Goal: Task Accomplishment & Management: Use online tool/utility

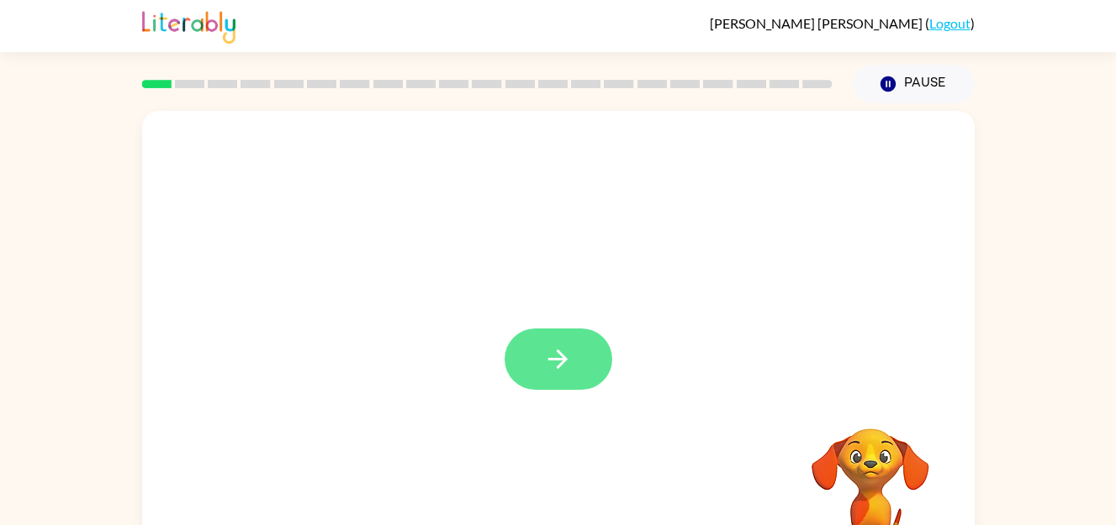
click at [555, 351] on icon "button" at bounding box center [557, 359] width 29 height 29
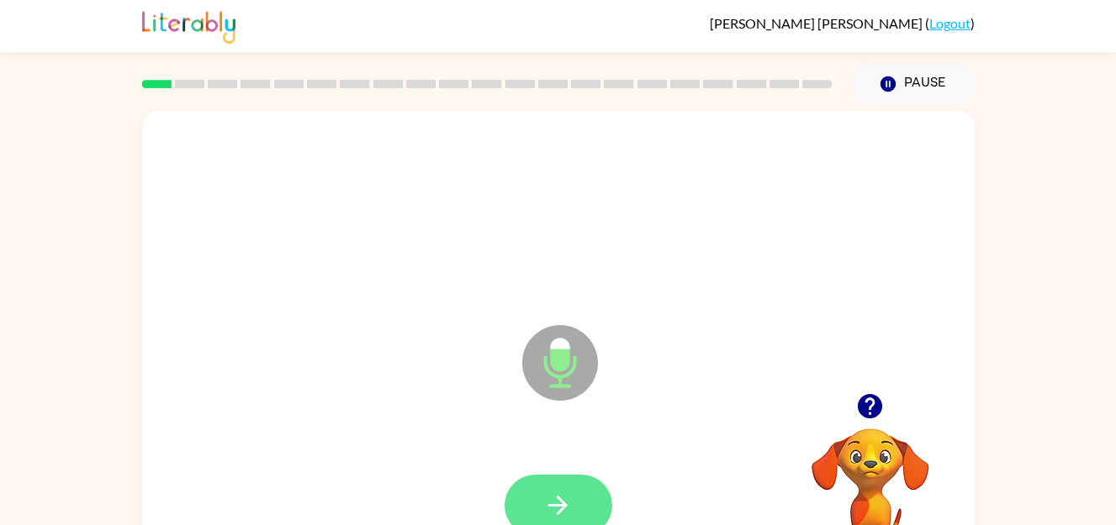
click at [564, 511] on icon "button" at bounding box center [557, 505] width 29 height 29
click at [558, 486] on button "button" at bounding box center [558, 505] width 108 height 61
click at [511, 480] on div at bounding box center [558, 505] width 108 height 61
click at [547, 475] on button "button" at bounding box center [558, 505] width 108 height 61
click at [551, 515] on icon "button" at bounding box center [557, 505] width 29 height 29
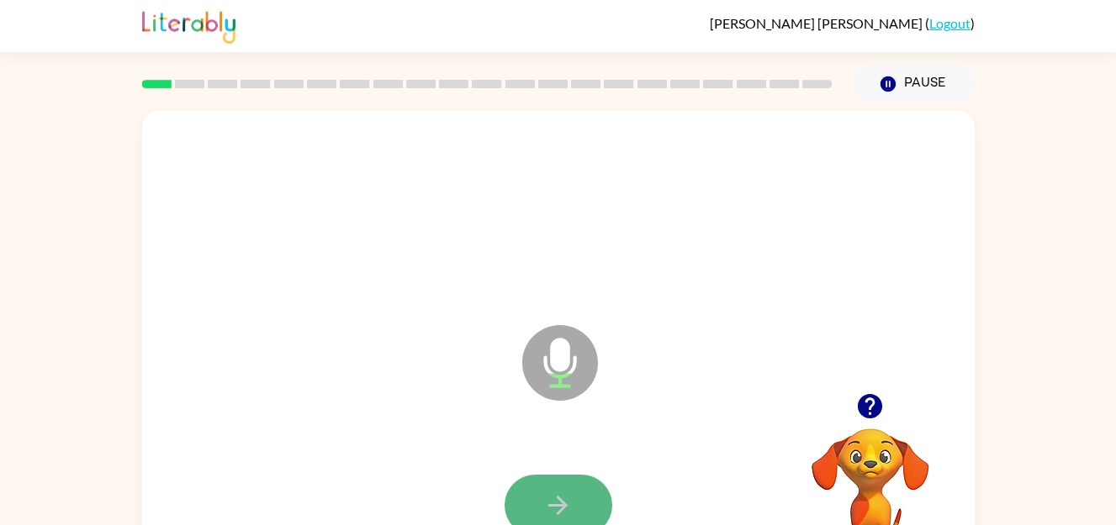
click at [564, 493] on icon "button" at bounding box center [557, 505] width 29 height 29
click at [552, 496] on icon "button" at bounding box center [557, 505] width 29 height 29
click at [545, 500] on icon "button" at bounding box center [557, 505] width 29 height 29
click at [547, 491] on icon "button" at bounding box center [557, 505] width 29 height 29
click at [558, 517] on icon "button" at bounding box center [557, 505] width 29 height 29
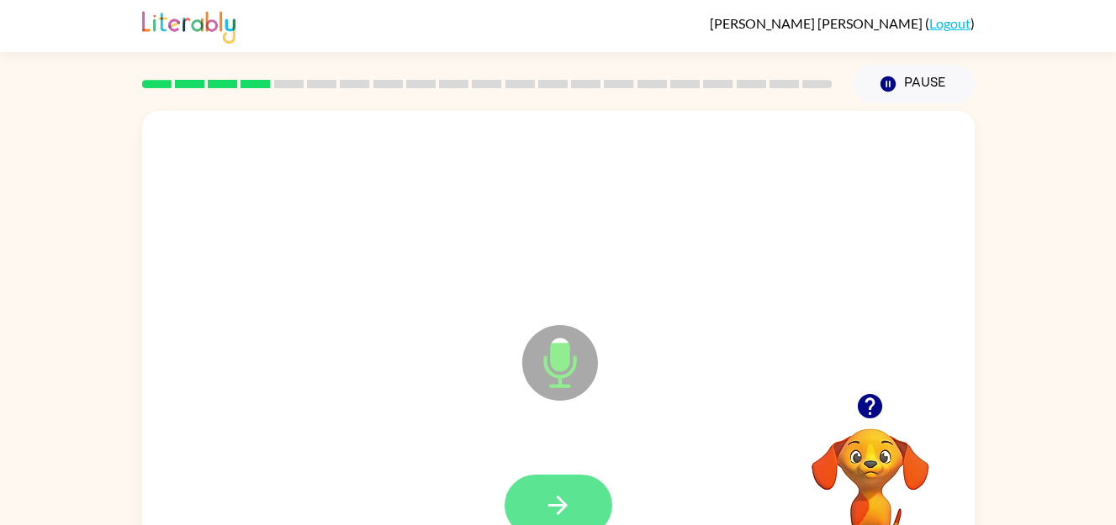
click at [562, 505] on icon "button" at bounding box center [557, 505] width 19 height 19
click at [557, 504] on icon "button" at bounding box center [557, 505] width 29 height 29
click at [539, 514] on button "button" at bounding box center [558, 505] width 108 height 61
click at [563, 488] on button "button" at bounding box center [558, 505] width 108 height 61
click at [563, 495] on icon "button" at bounding box center [557, 505] width 29 height 29
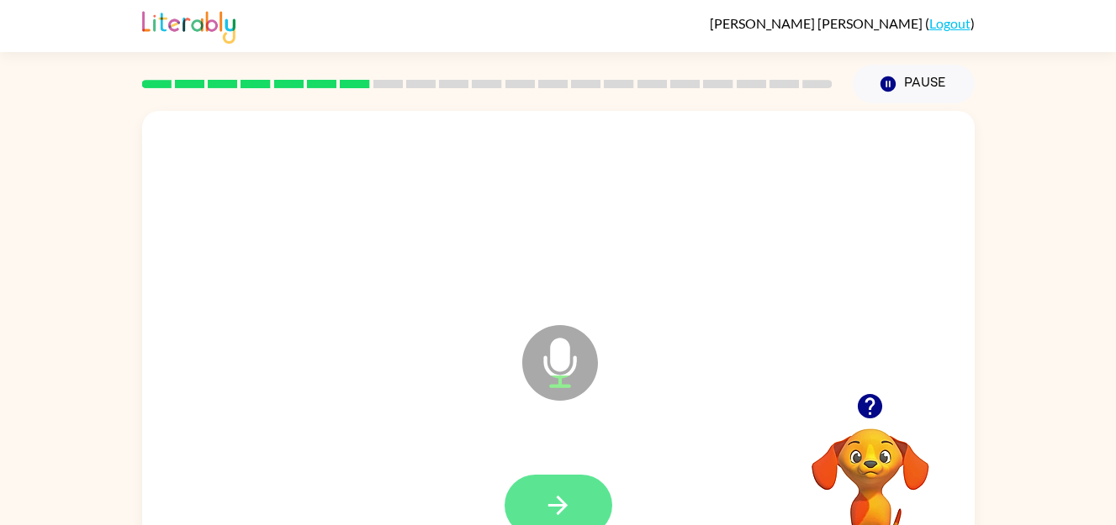
click at [555, 495] on icon "button" at bounding box center [557, 505] width 29 height 29
click at [549, 488] on button "button" at bounding box center [558, 505] width 108 height 61
click at [551, 494] on icon "button" at bounding box center [557, 505] width 29 height 29
click at [541, 494] on button "button" at bounding box center [558, 505] width 108 height 61
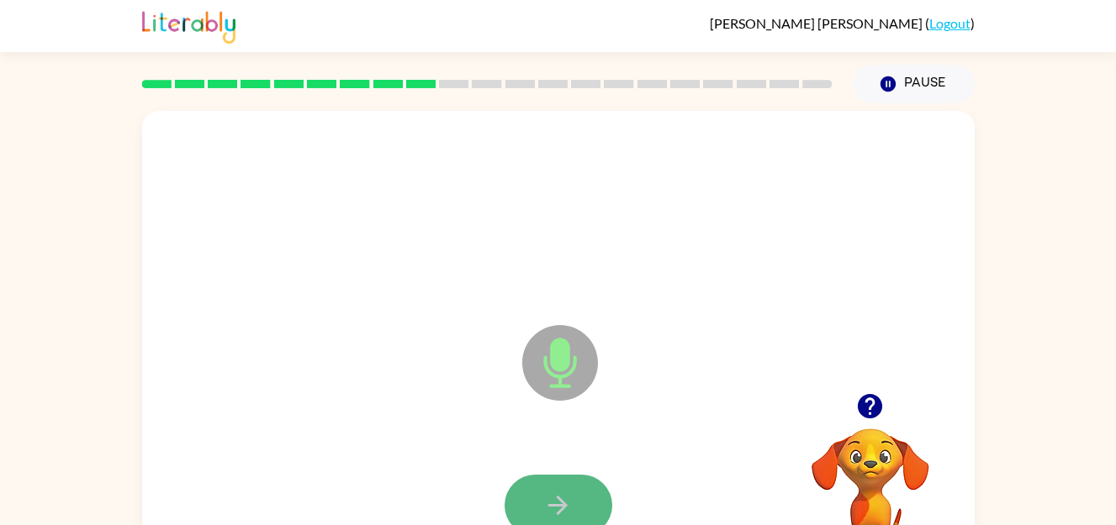
click at [565, 493] on icon "button" at bounding box center [557, 505] width 29 height 29
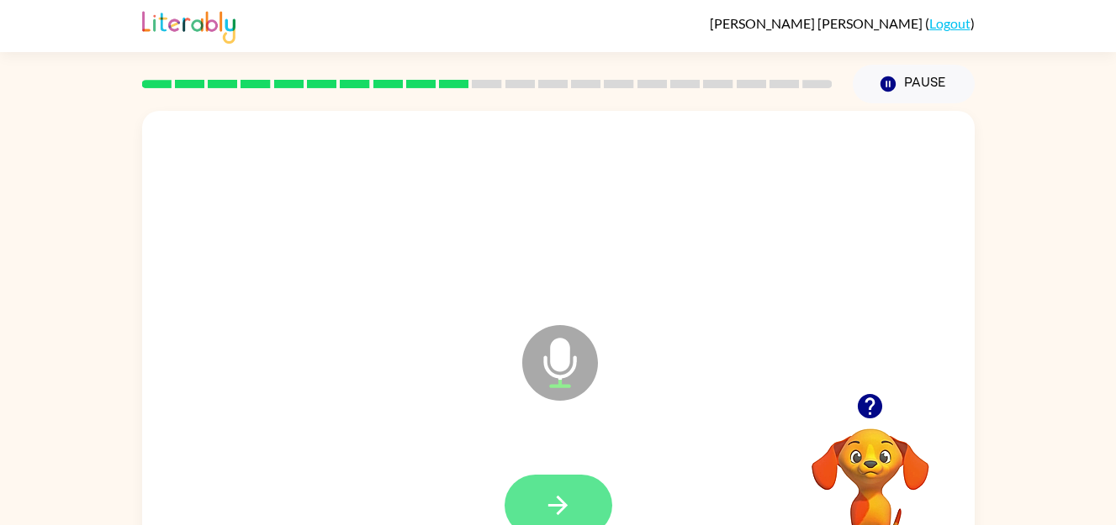
click at [548, 493] on icon "button" at bounding box center [557, 505] width 29 height 29
click at [547, 487] on button "button" at bounding box center [558, 505] width 108 height 61
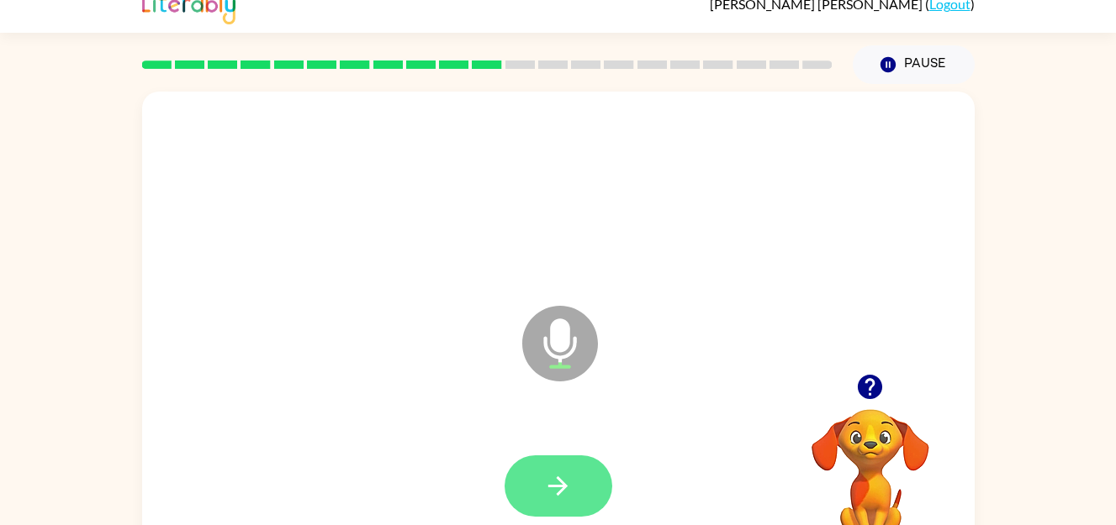
click at [564, 467] on button "button" at bounding box center [558, 486] width 108 height 61
click at [545, 492] on icon "button" at bounding box center [557, 486] width 29 height 29
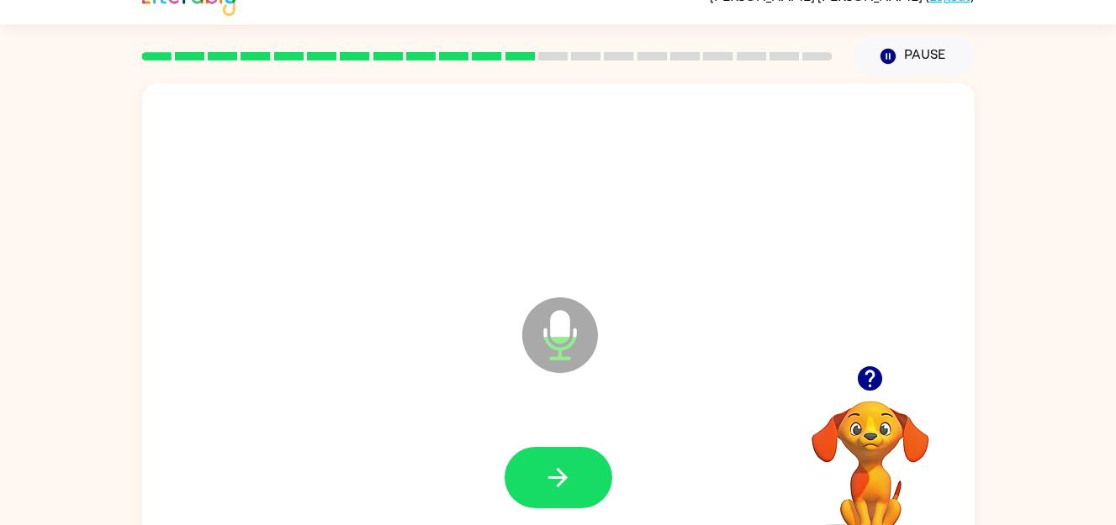
scroll to position [40, 0]
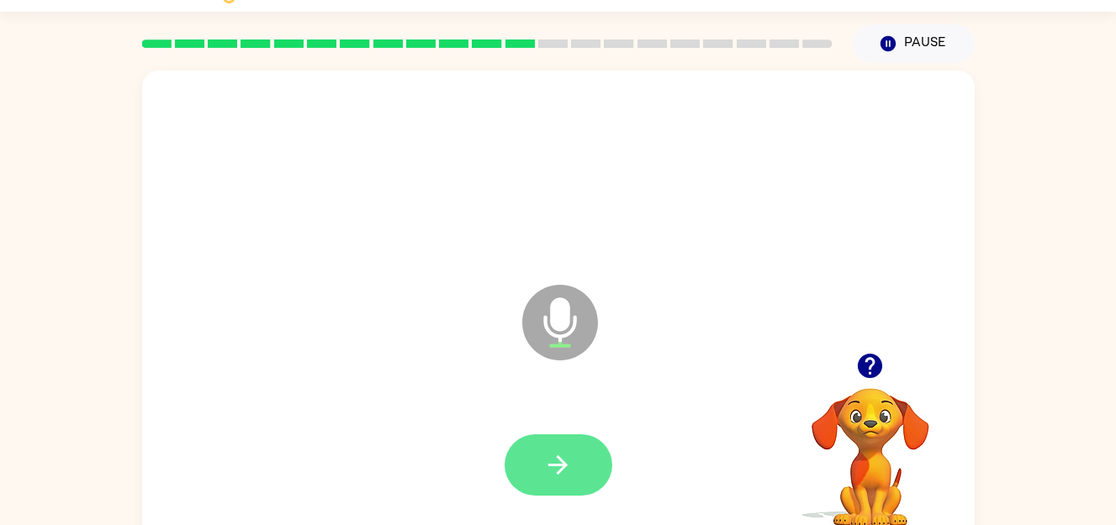
click at [558, 495] on button "button" at bounding box center [558, 465] width 108 height 61
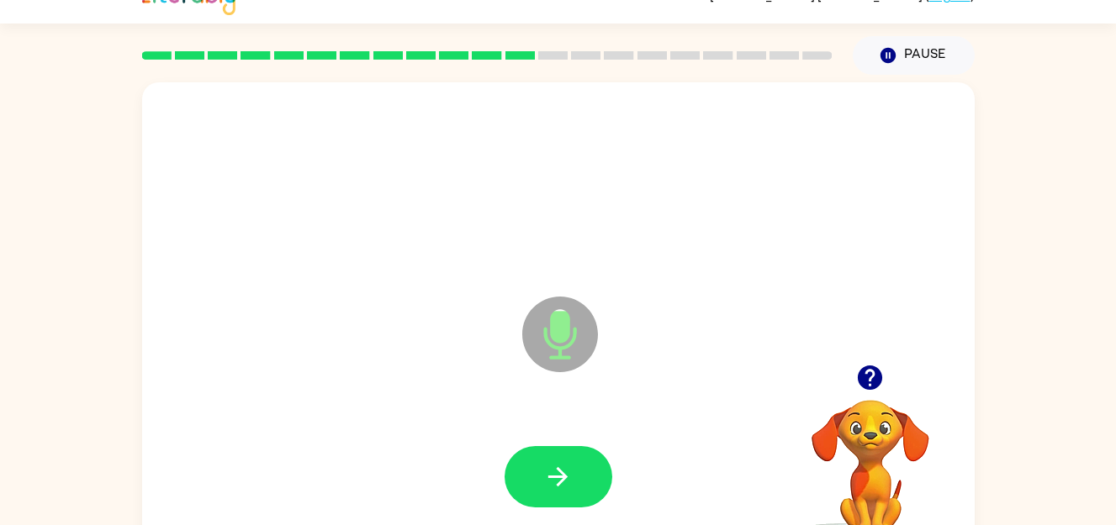
scroll to position [66, 0]
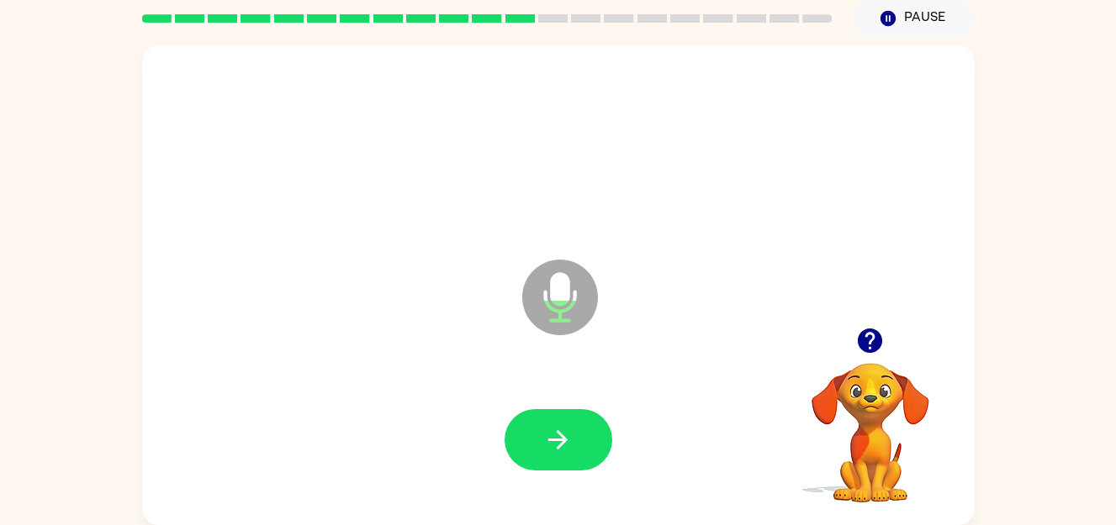
click at [558, 384] on div at bounding box center [558, 441] width 799 height 138
click at [569, 409] on button "button" at bounding box center [558, 439] width 108 height 61
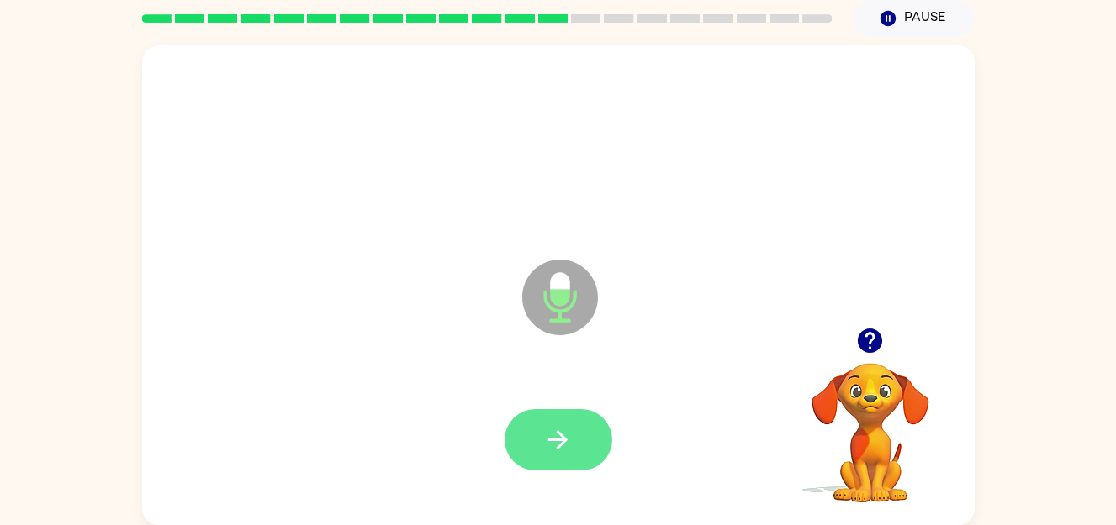
click at [530, 441] on button "button" at bounding box center [558, 439] width 108 height 61
click at [532, 435] on button "button" at bounding box center [558, 439] width 108 height 61
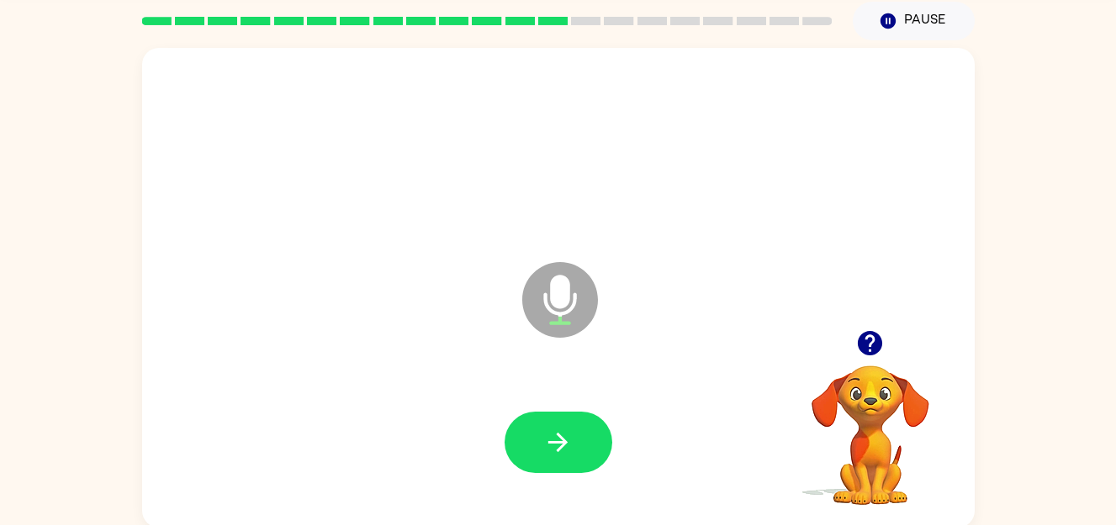
scroll to position [61, 0]
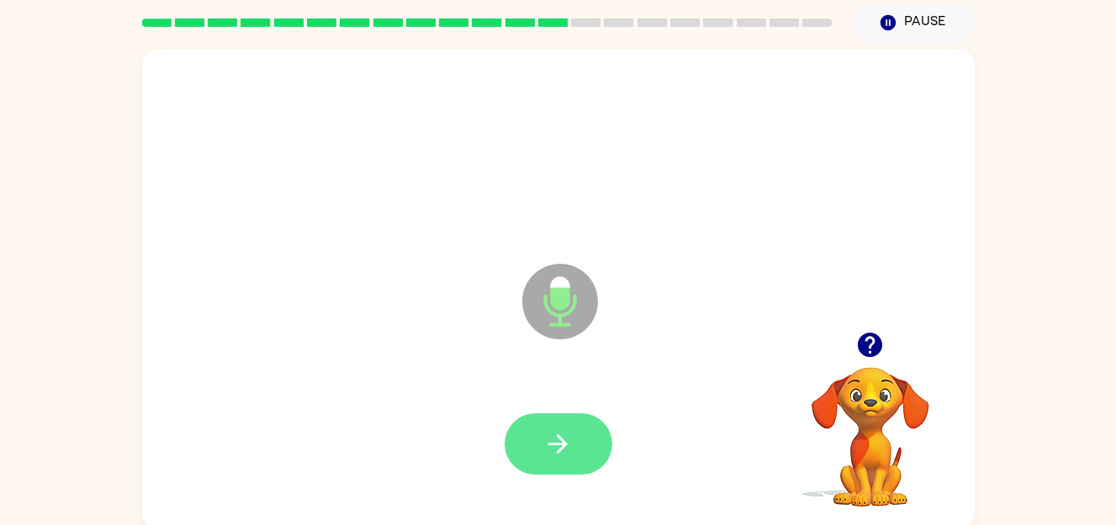
click at [530, 466] on button "button" at bounding box center [558, 444] width 108 height 61
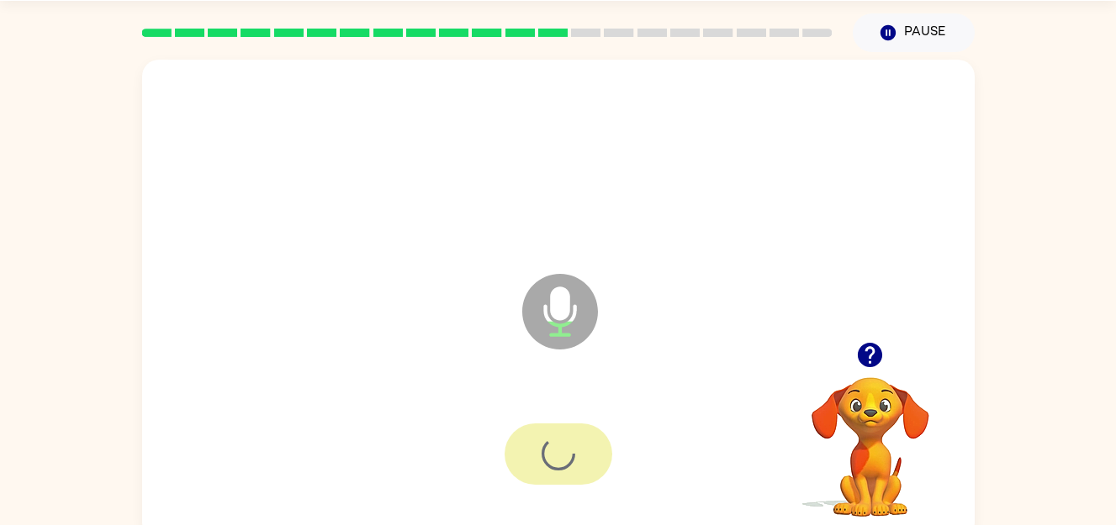
scroll to position [50, 0]
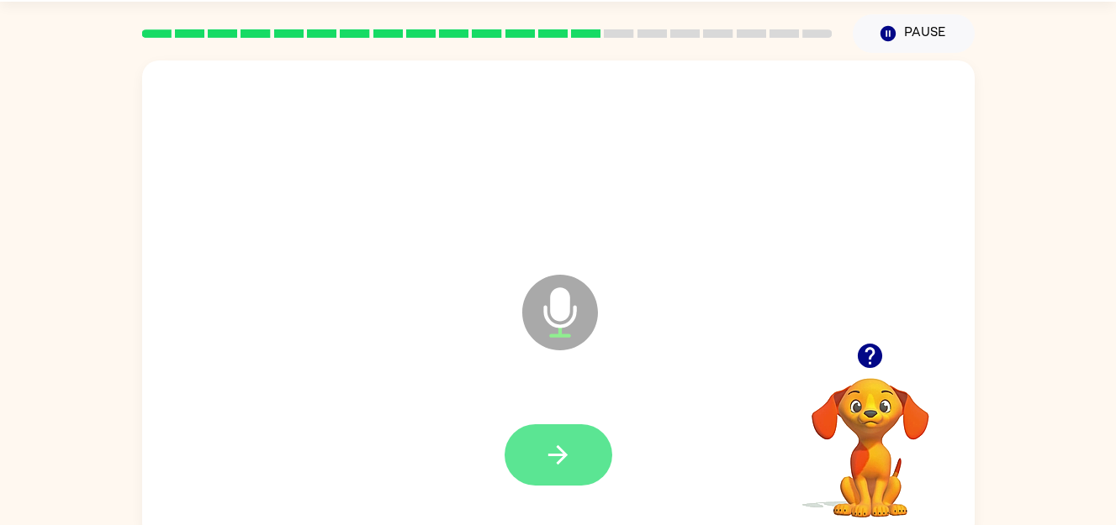
click at [533, 444] on button "button" at bounding box center [558, 455] width 108 height 61
click at [560, 461] on icon "button" at bounding box center [557, 455] width 19 height 19
click at [546, 474] on button "button" at bounding box center [558, 455] width 108 height 61
click at [541, 469] on button "button" at bounding box center [558, 455] width 108 height 61
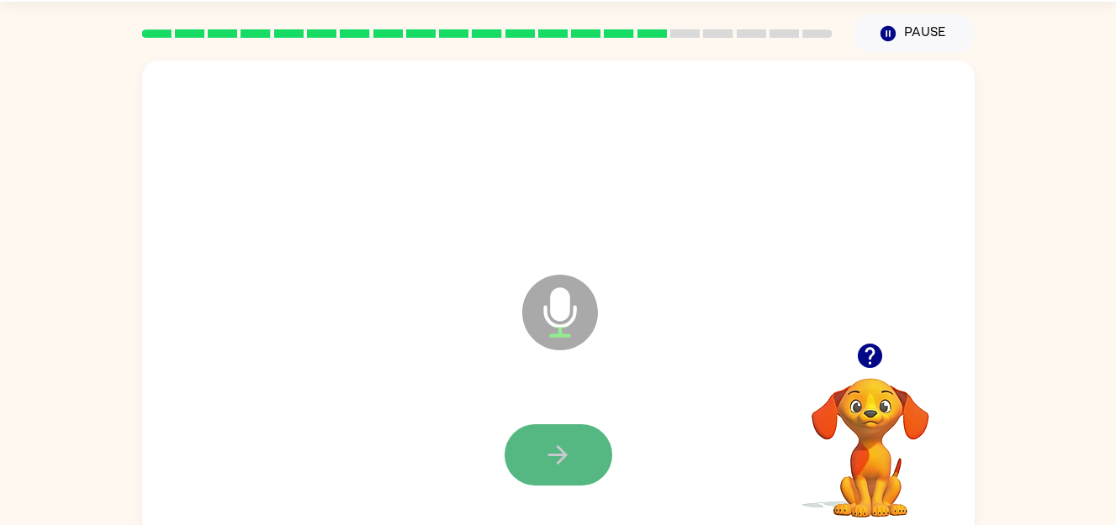
click at [546, 441] on icon "button" at bounding box center [557, 455] width 29 height 29
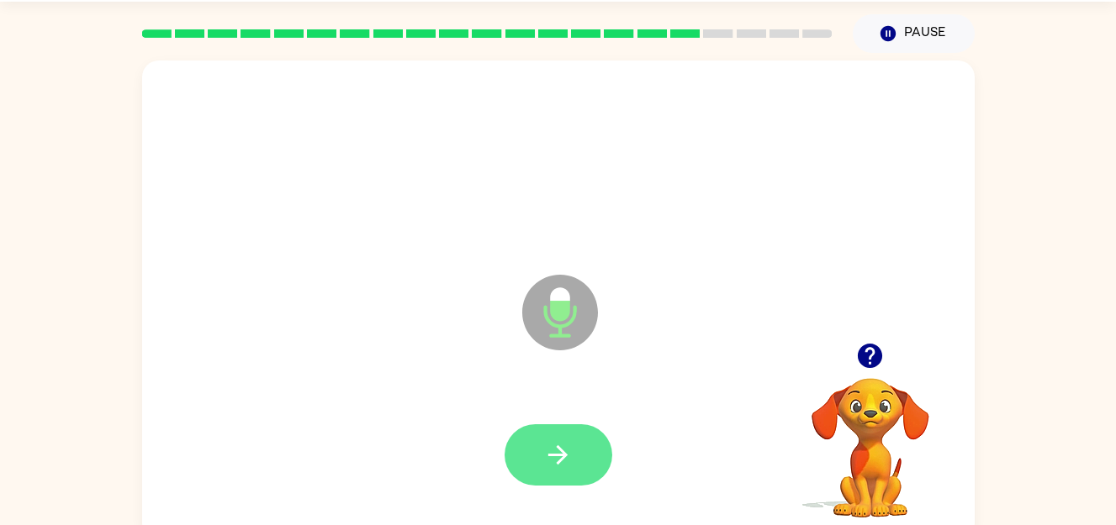
click at [590, 446] on button "button" at bounding box center [558, 455] width 108 height 61
click at [597, 453] on button "button" at bounding box center [558, 455] width 108 height 61
click at [567, 455] on icon "button" at bounding box center [557, 455] width 19 height 19
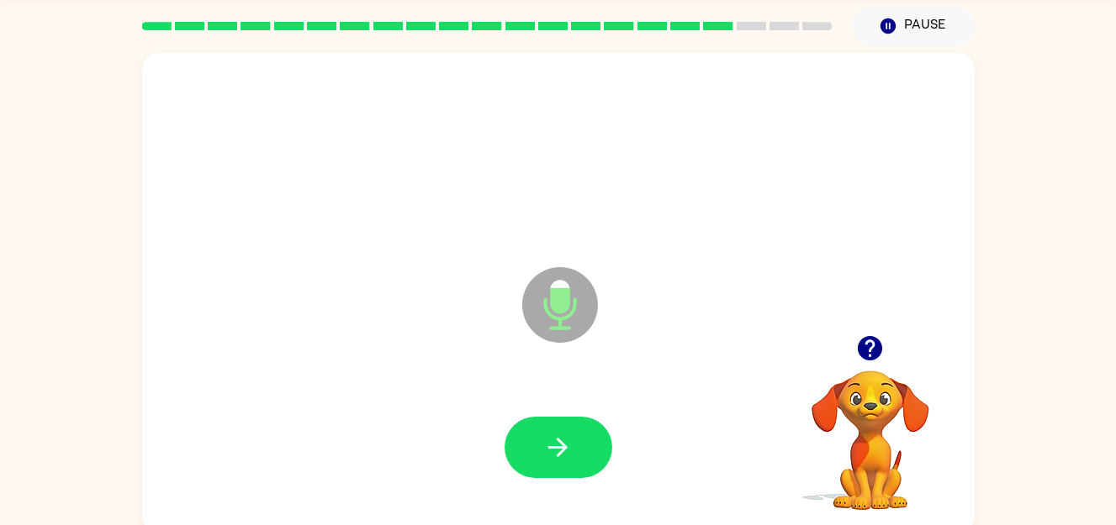
scroll to position [59, 0]
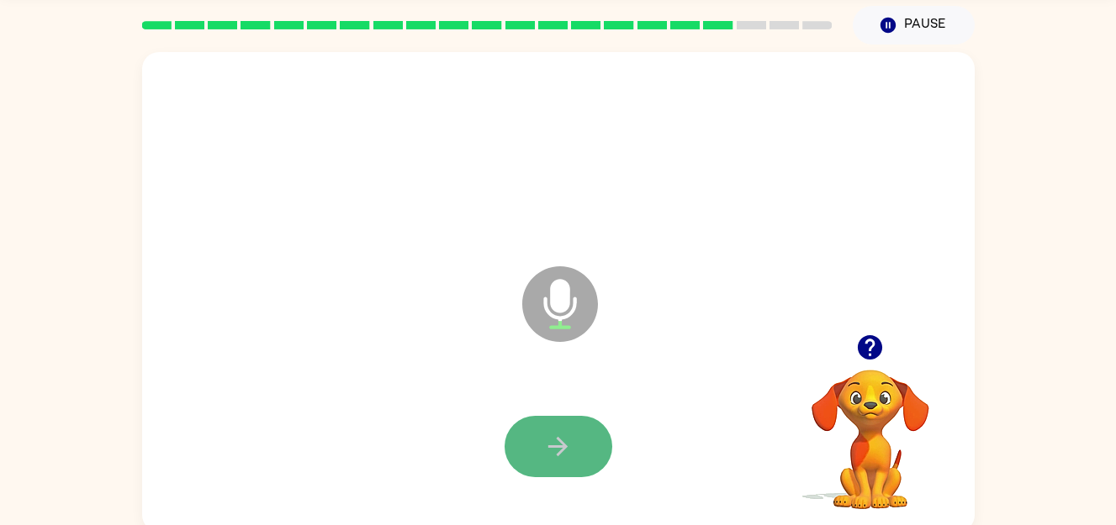
click at [592, 453] on button "button" at bounding box center [558, 446] width 108 height 61
click at [595, 429] on button "button" at bounding box center [558, 446] width 108 height 61
click at [587, 432] on button "button" at bounding box center [558, 446] width 108 height 61
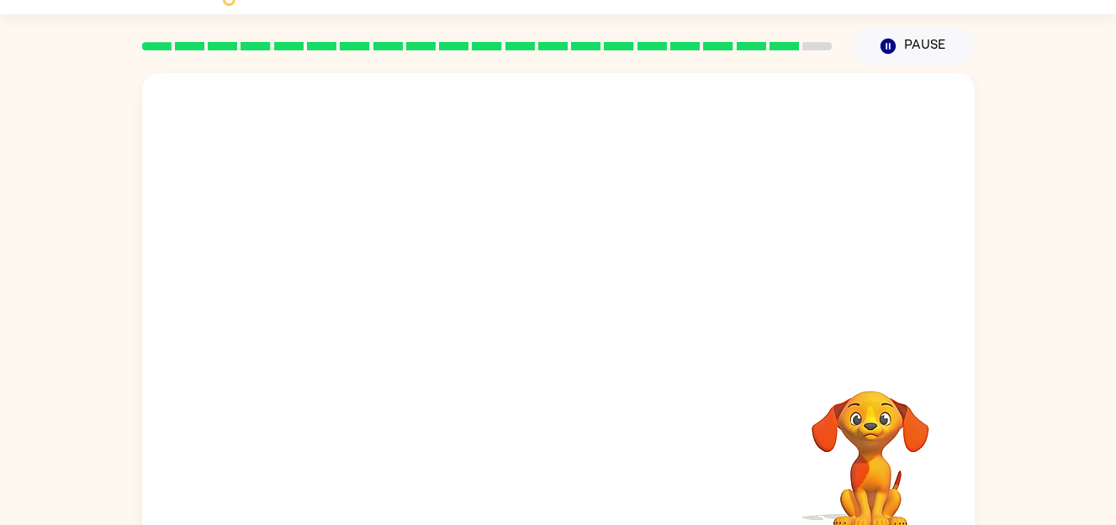
scroll to position [66, 0]
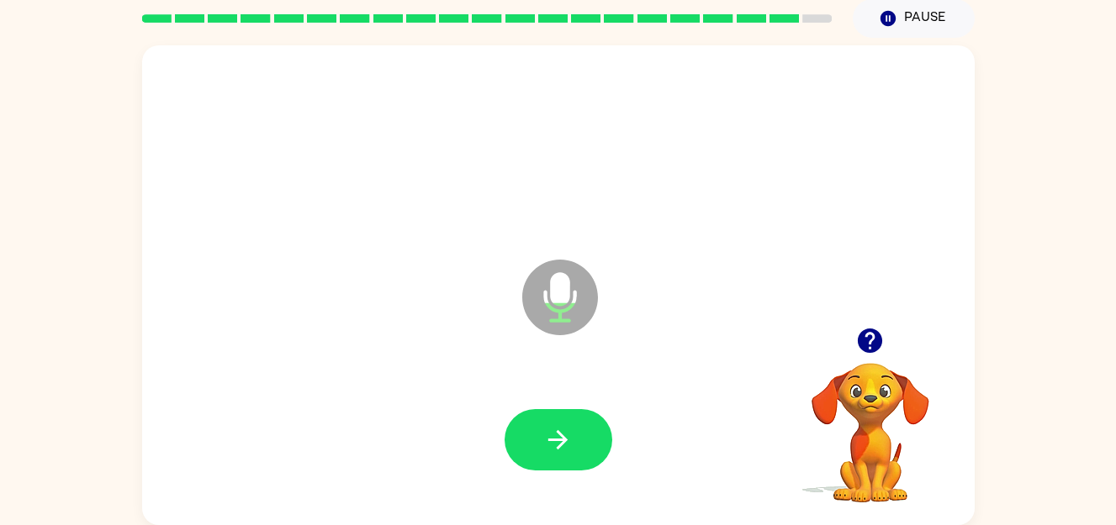
click at [753, 113] on div at bounding box center [558, 148] width 799 height 138
click at [525, 412] on button "button" at bounding box center [558, 439] width 108 height 61
click at [547, 432] on icon "button" at bounding box center [557, 439] width 29 height 29
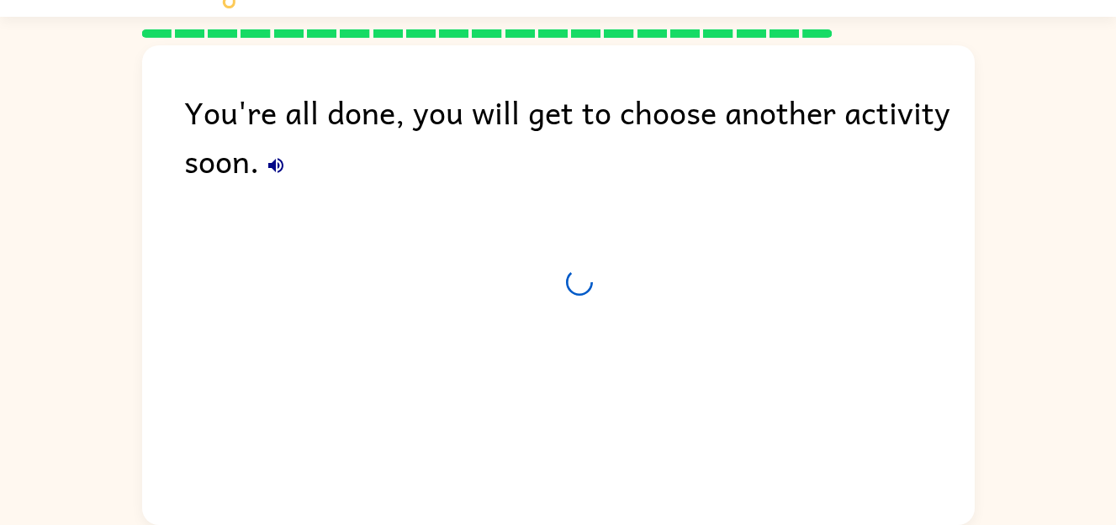
scroll to position [35, 0]
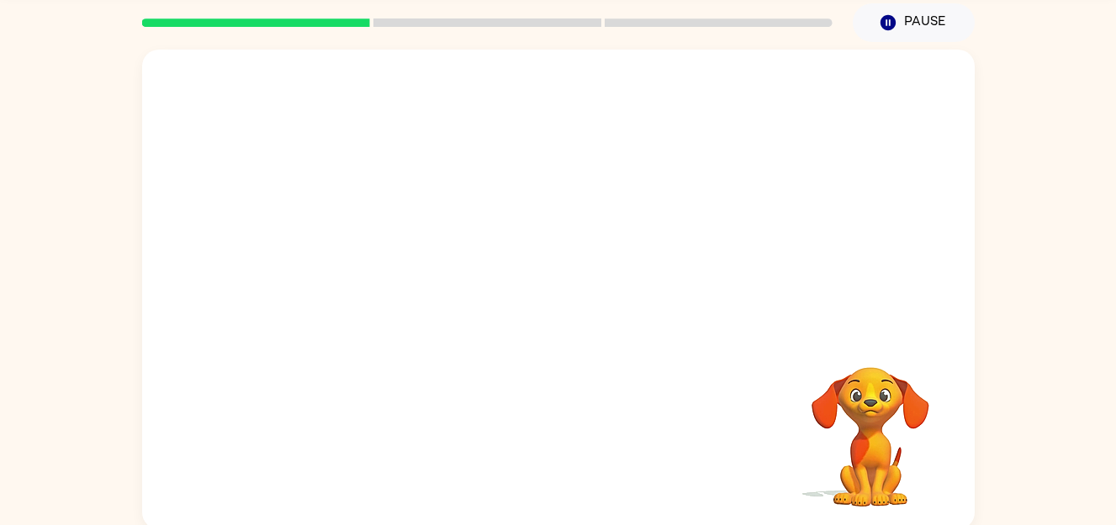
scroll to position [61, 0]
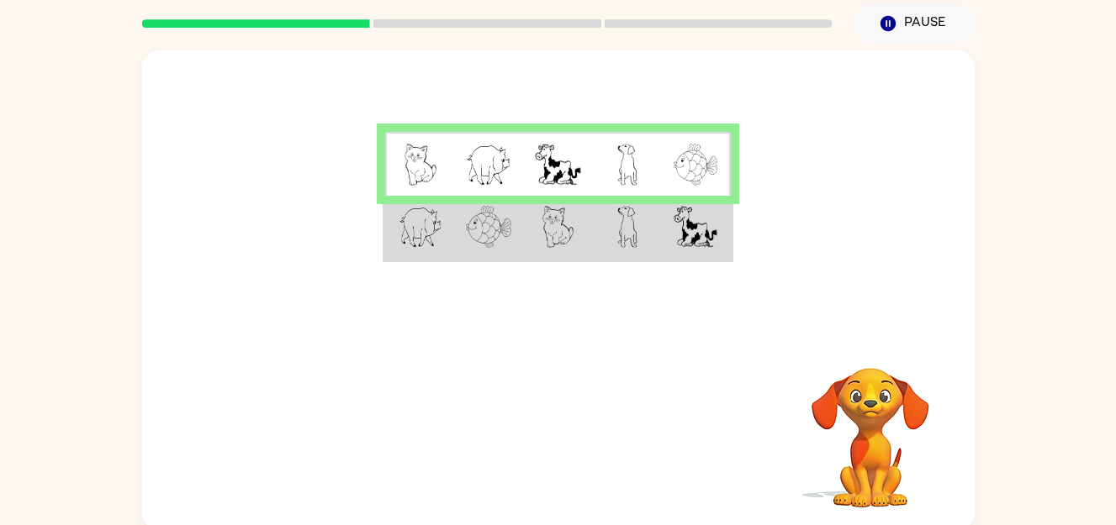
click at [570, 166] on img at bounding box center [557, 165] width 45 height 42
click at [615, 172] on td at bounding box center [627, 164] width 69 height 65
click at [859, 415] on video "Your browser must support playing .mp4 files to use Literably. Please try using…" at bounding box center [870, 426] width 168 height 168
click at [860, 375] on video "Your browser must support playing .mp4 files to use Literably. Please try using…" at bounding box center [870, 426] width 168 height 168
click at [587, 147] on td at bounding box center [557, 164] width 69 height 65
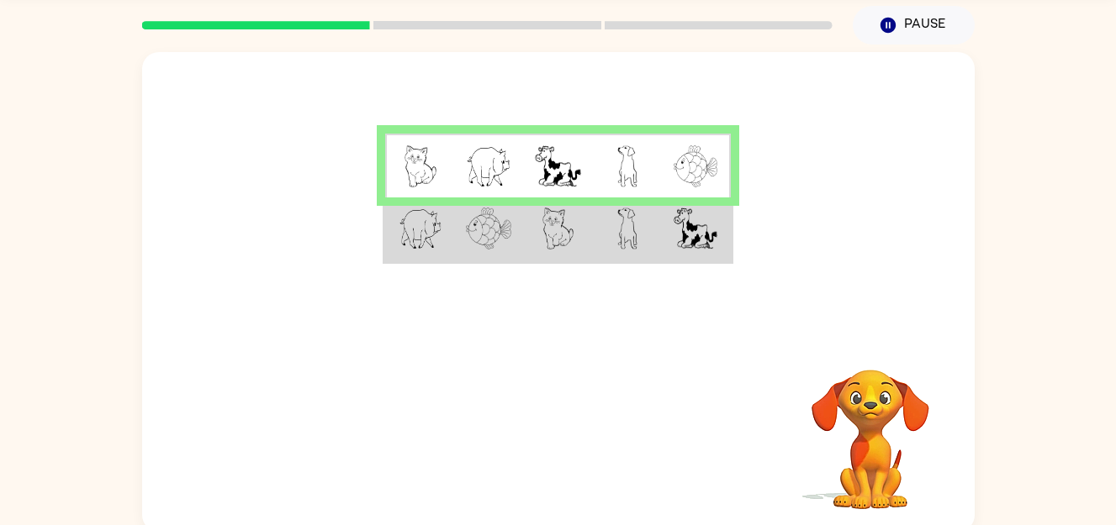
scroll to position [66, 0]
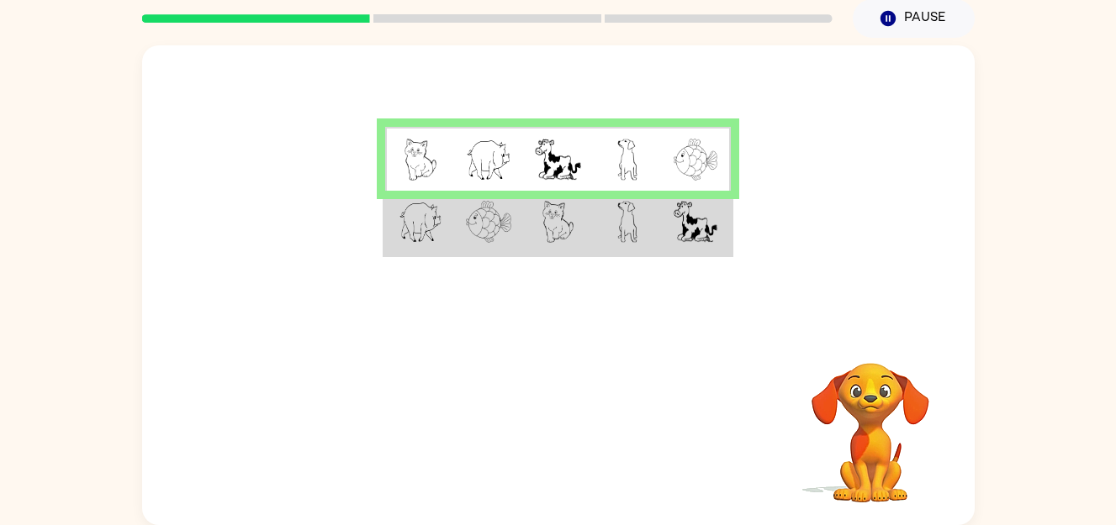
click at [604, 135] on td at bounding box center [627, 159] width 69 height 65
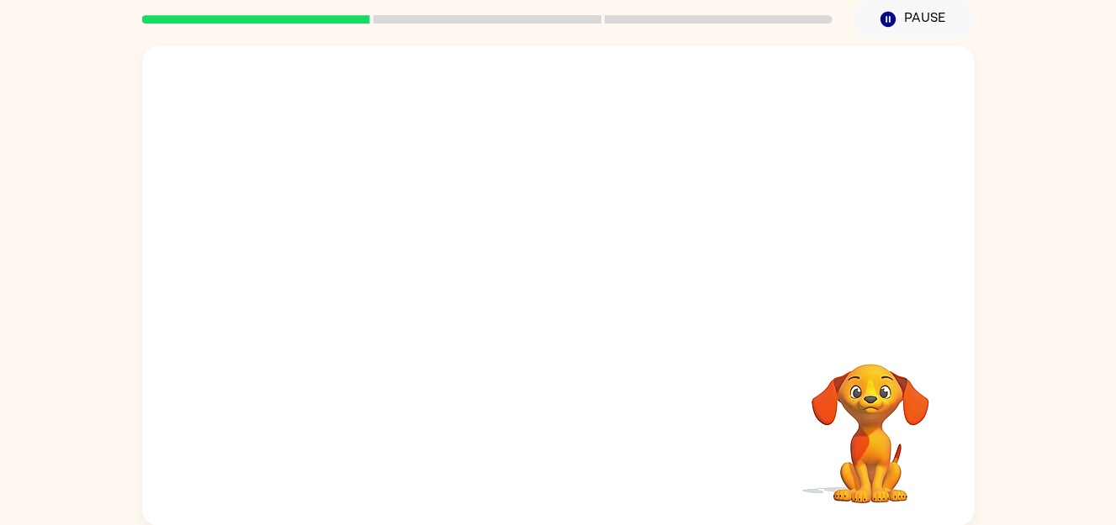
scroll to position [66, 0]
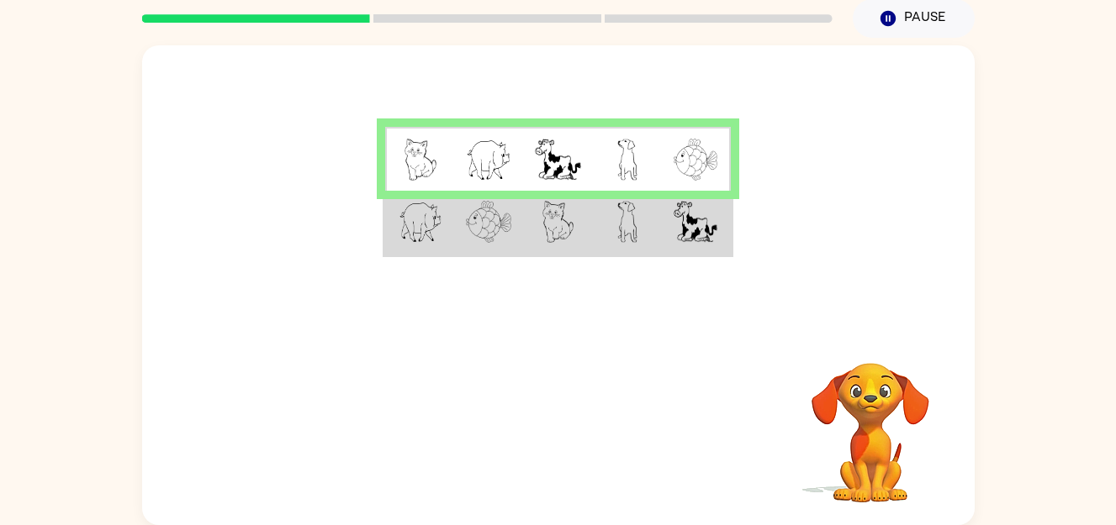
click at [523, 239] on td at bounding box center [557, 223] width 69 height 65
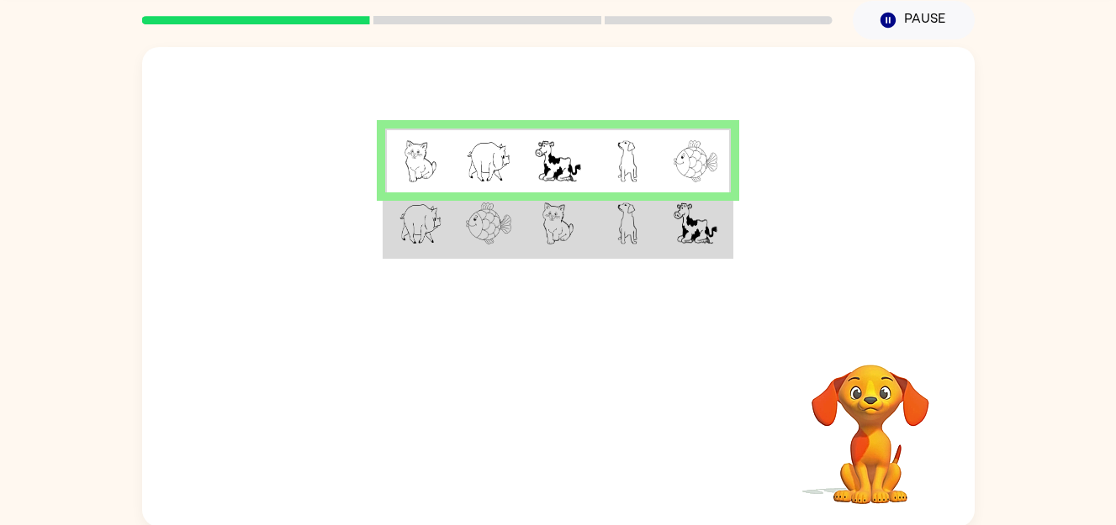
click at [520, 224] on td at bounding box center [488, 225] width 69 height 65
click at [500, 158] on img at bounding box center [488, 161] width 45 height 42
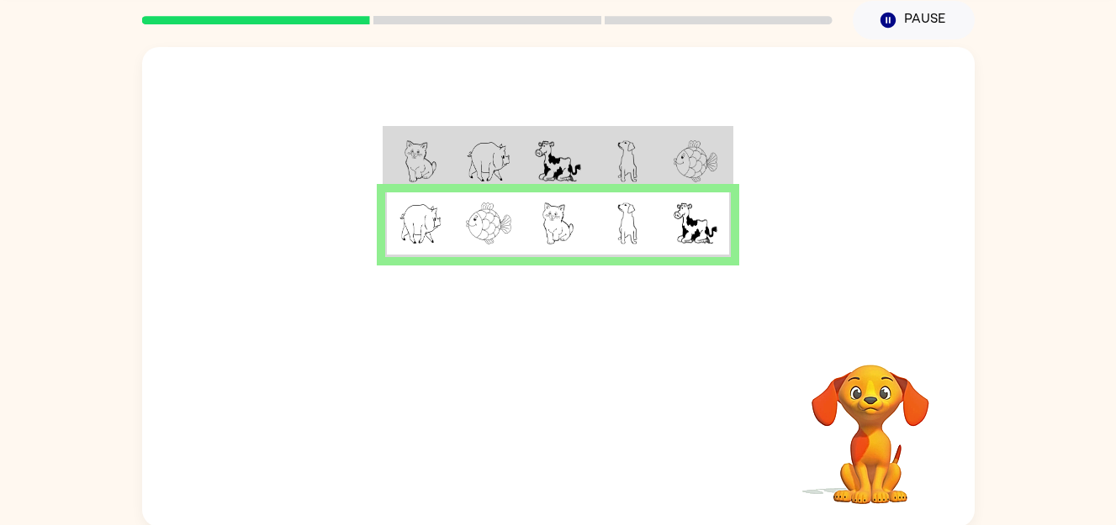
click at [486, 129] on td at bounding box center [488, 161] width 69 height 65
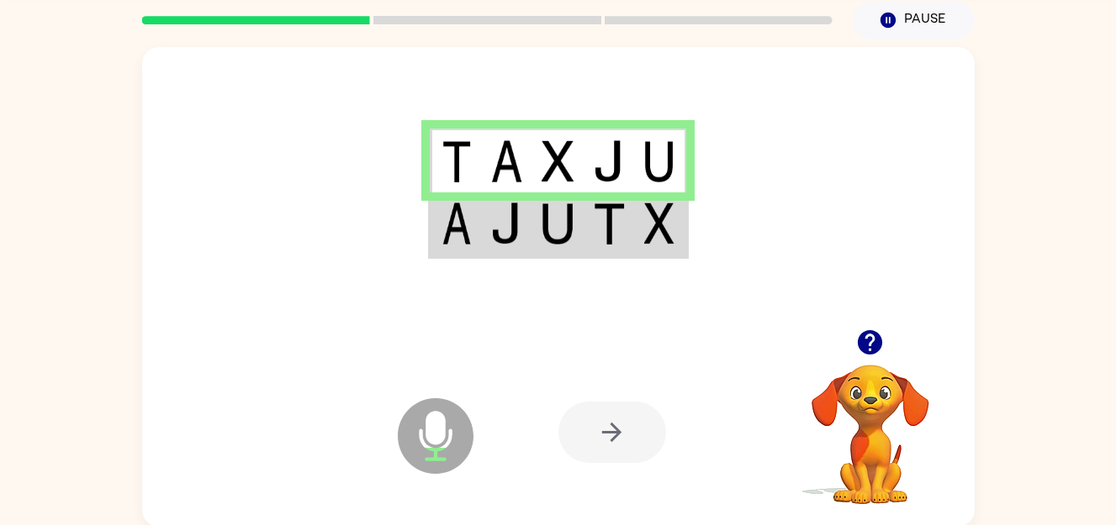
click at [499, 219] on img at bounding box center [506, 224] width 32 height 42
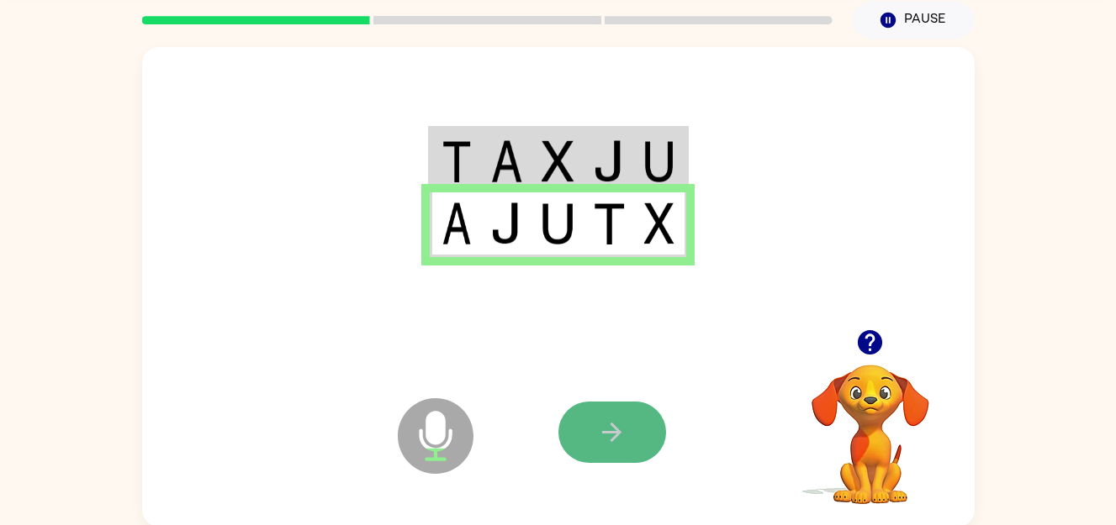
click at [590, 422] on button "button" at bounding box center [612, 432] width 108 height 61
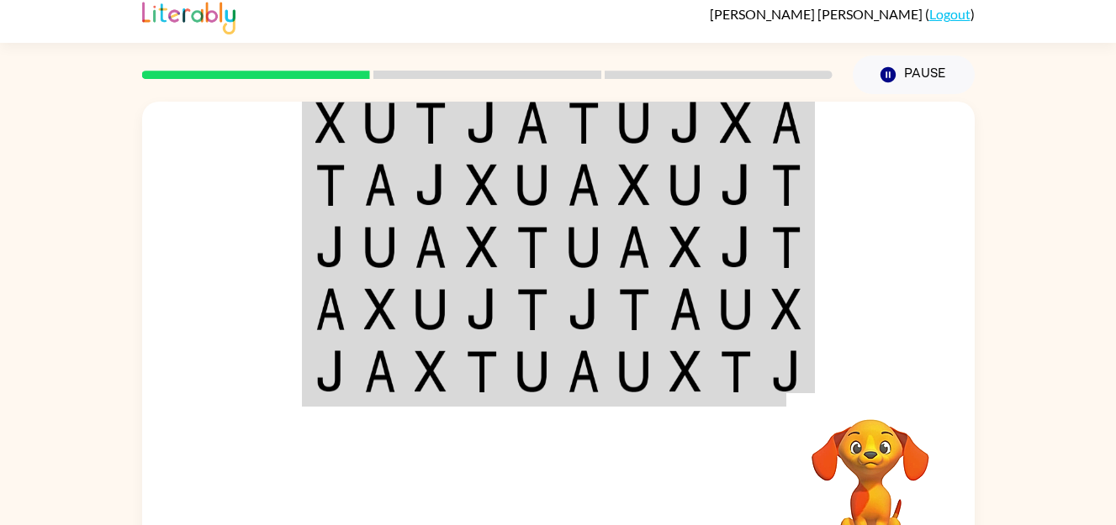
scroll to position [2, 0]
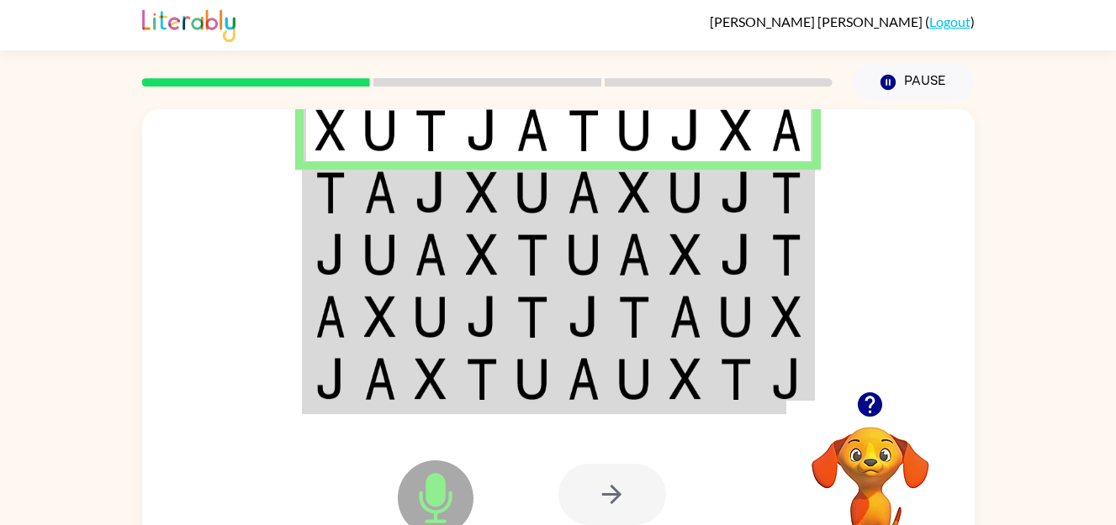
click at [398, 171] on td at bounding box center [380, 192] width 51 height 62
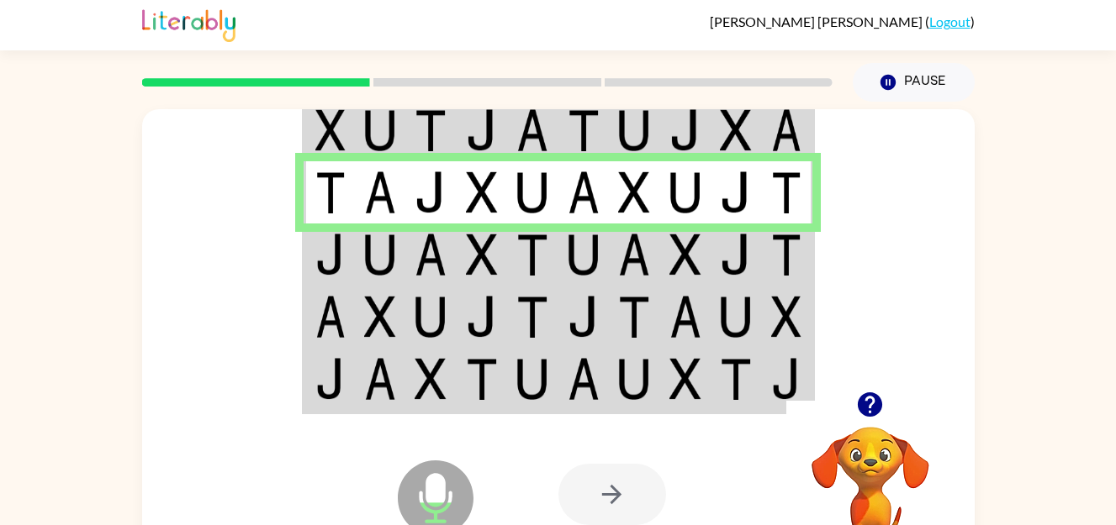
click at [360, 285] on td at bounding box center [380, 255] width 51 height 62
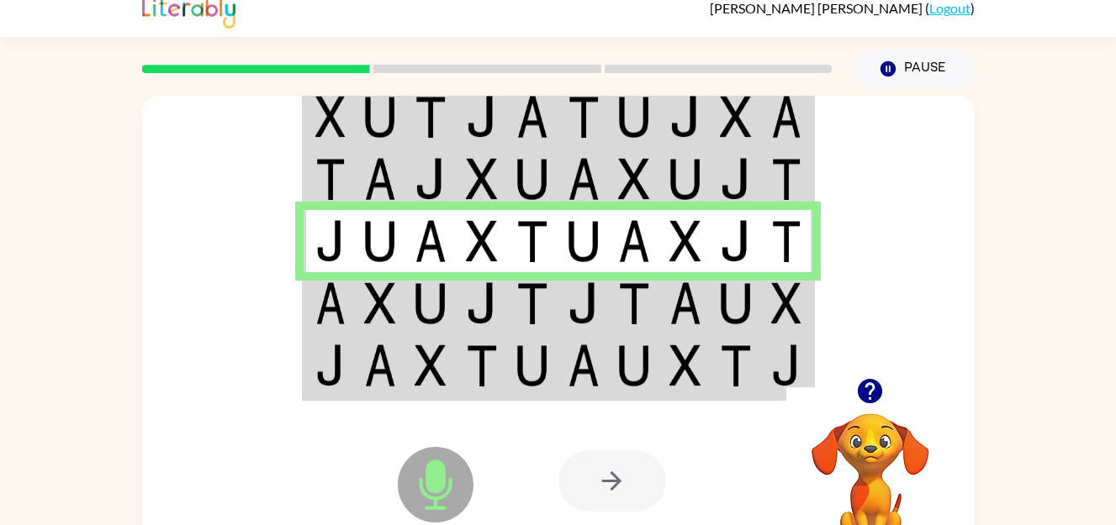
scroll to position [26, 0]
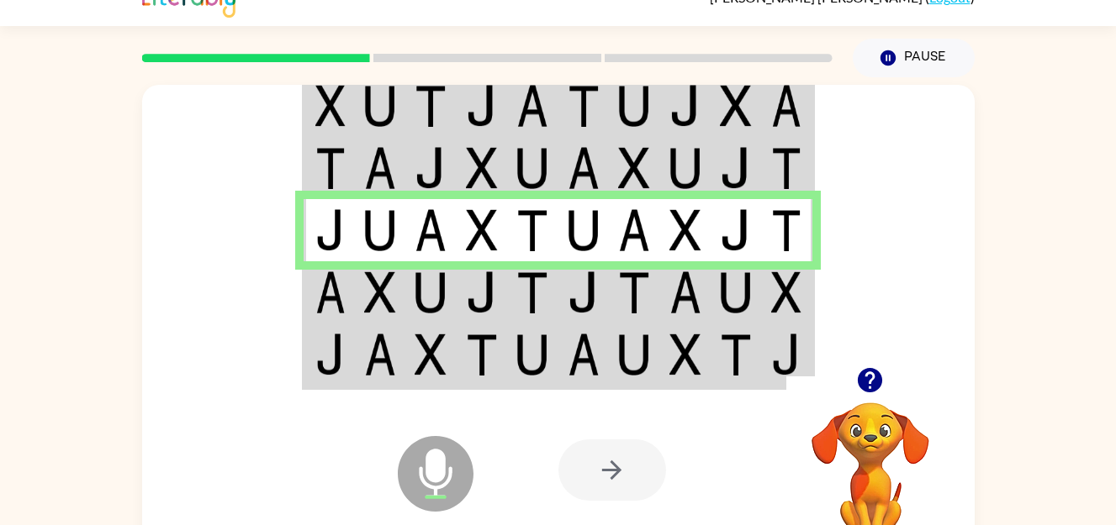
click at [369, 282] on img at bounding box center [380, 293] width 32 height 42
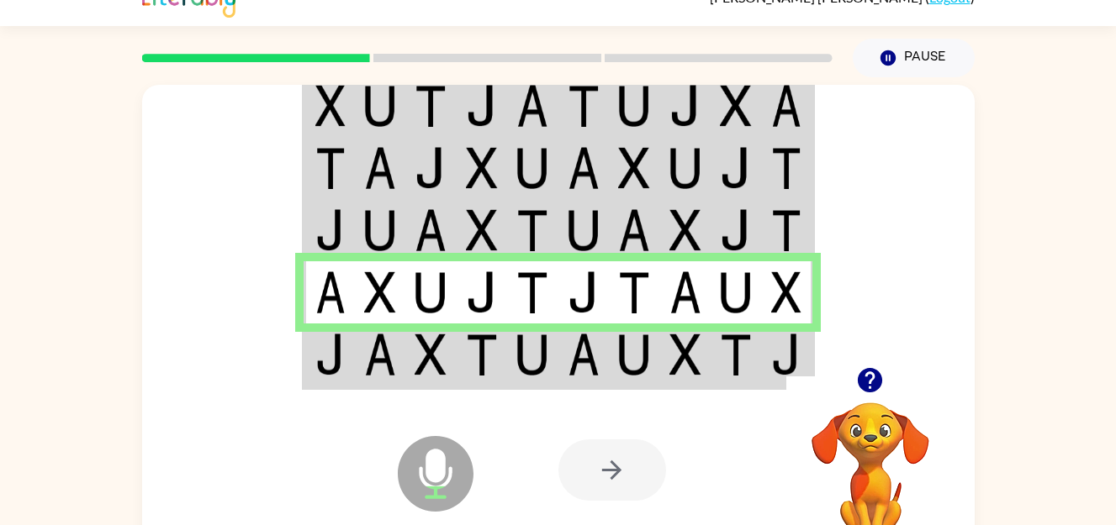
click at [335, 324] on td at bounding box center [328, 356] width 51 height 65
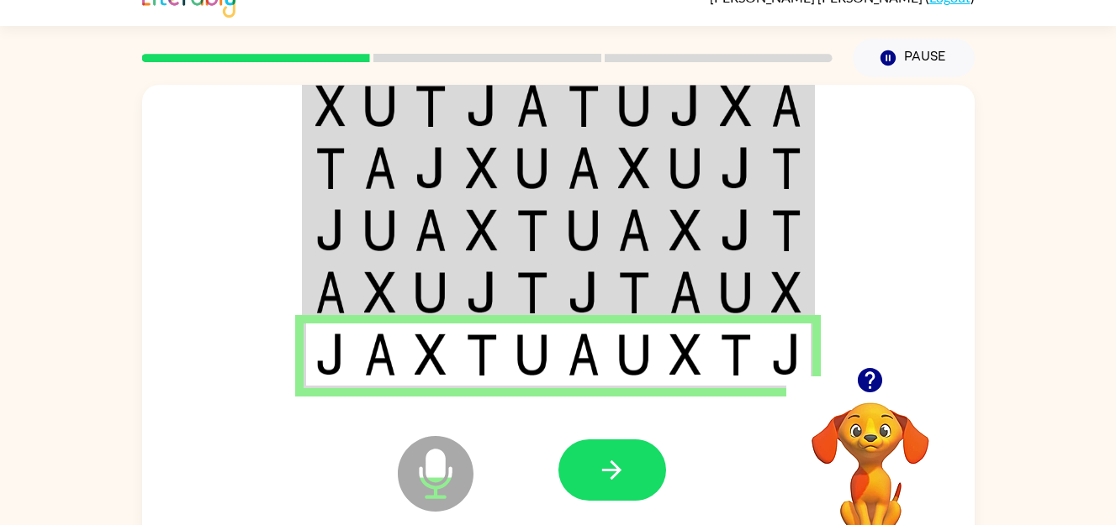
click at [585, 335] on img at bounding box center [583, 355] width 32 height 42
click at [602, 443] on button "button" at bounding box center [612, 470] width 108 height 61
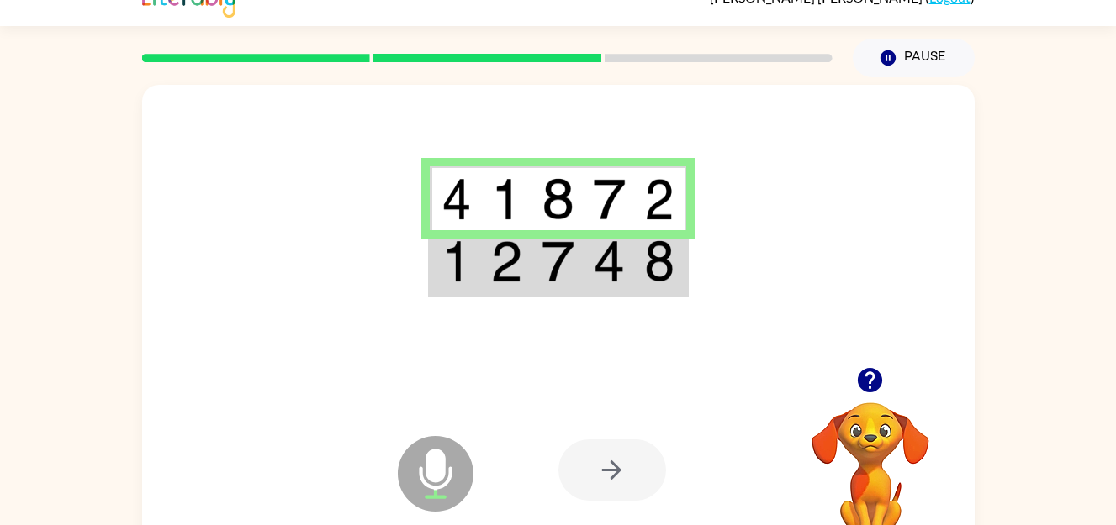
click at [475, 271] on td at bounding box center [455, 262] width 51 height 65
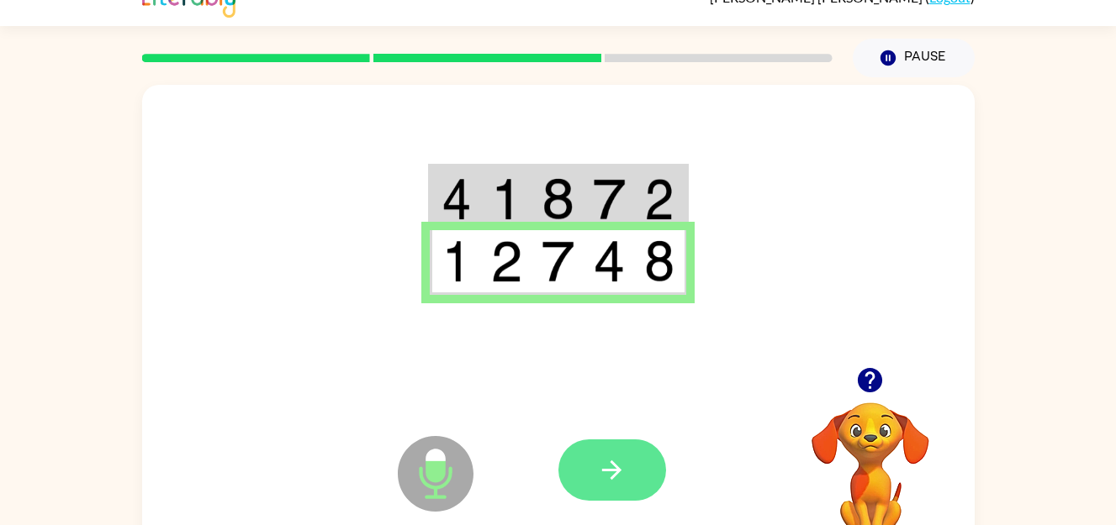
click at [588, 461] on button "button" at bounding box center [612, 470] width 108 height 61
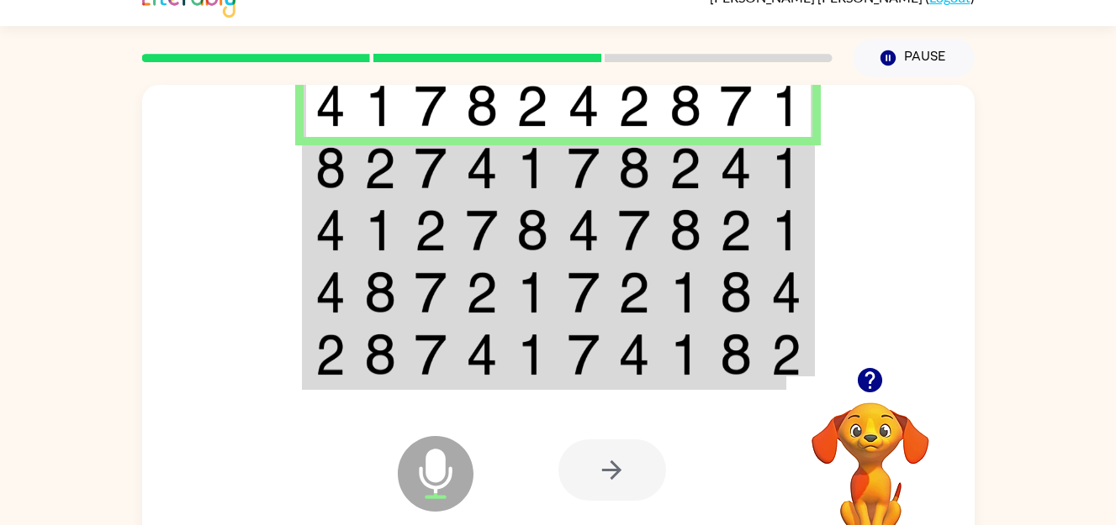
click at [341, 76] on div at bounding box center [487, 58] width 710 height 59
click at [567, 176] on img at bounding box center [583, 168] width 32 height 42
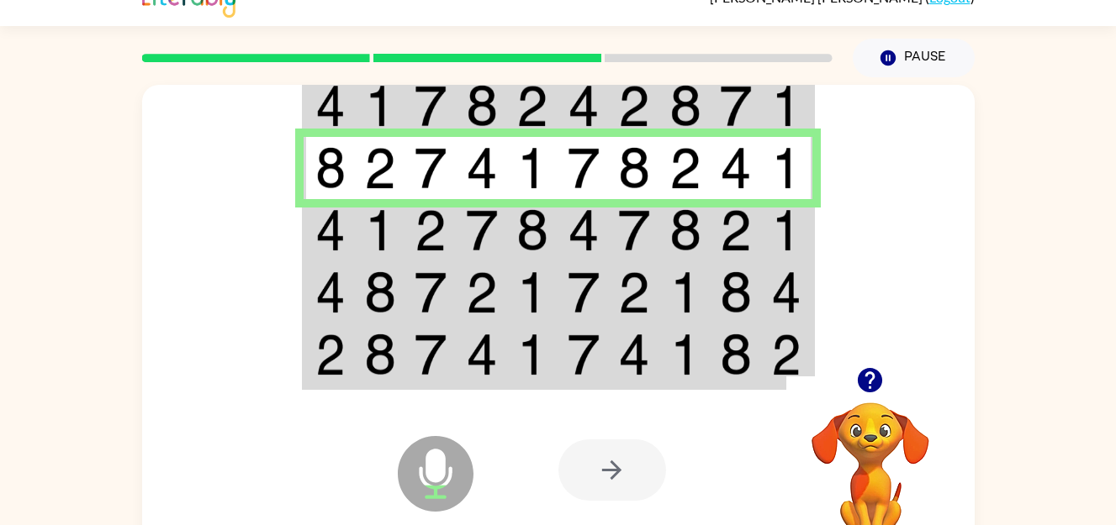
click at [662, 235] on td at bounding box center [685, 230] width 51 height 62
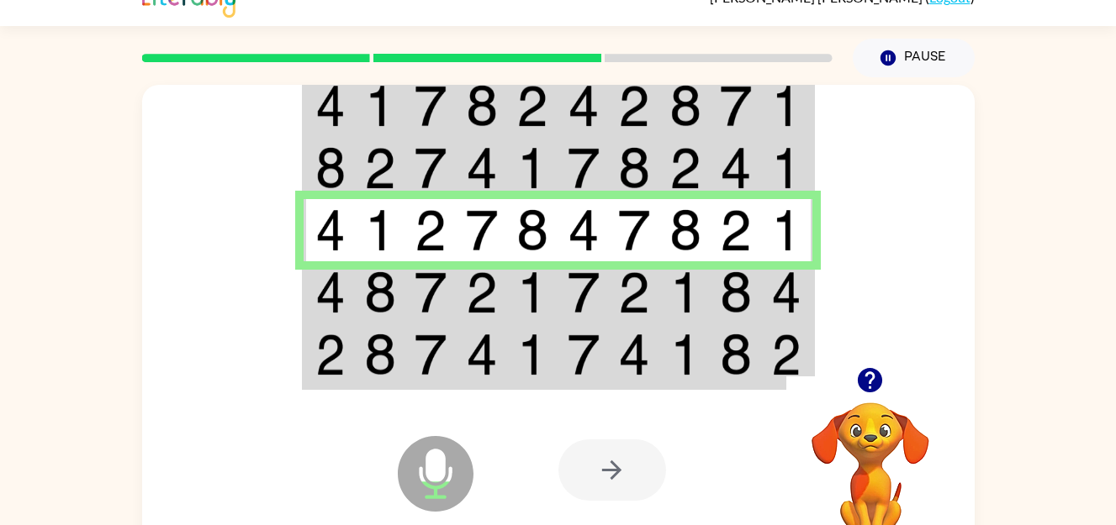
click at [341, 280] on img at bounding box center [330, 293] width 30 height 42
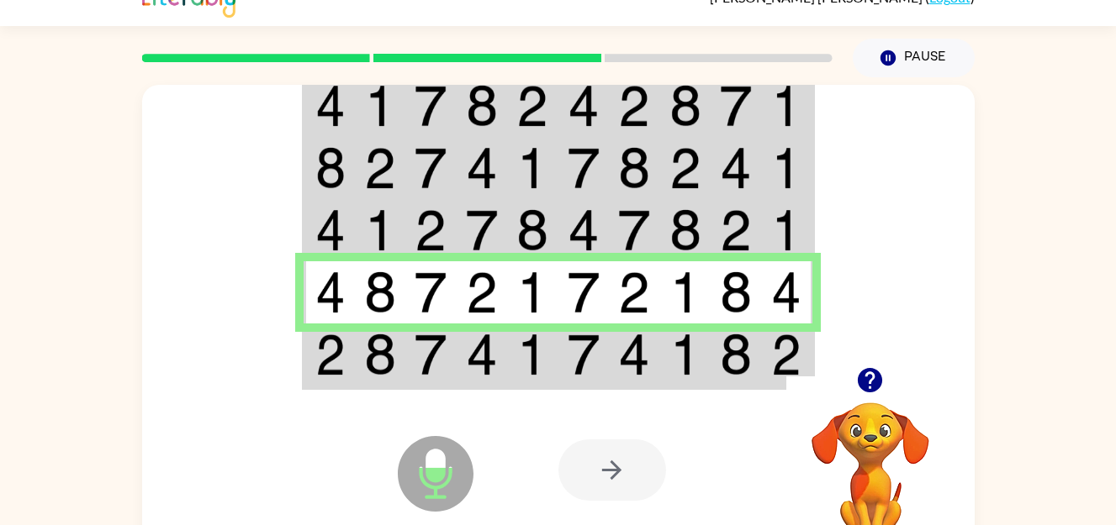
scroll to position [24, 0]
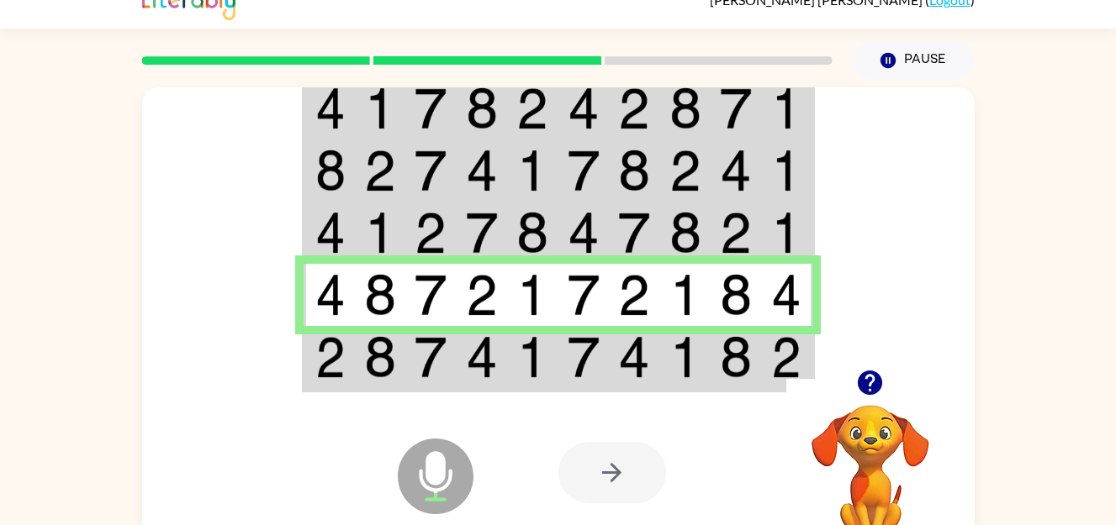
click at [322, 296] on img at bounding box center [330, 295] width 30 height 42
click at [346, 357] on td at bounding box center [328, 358] width 51 height 65
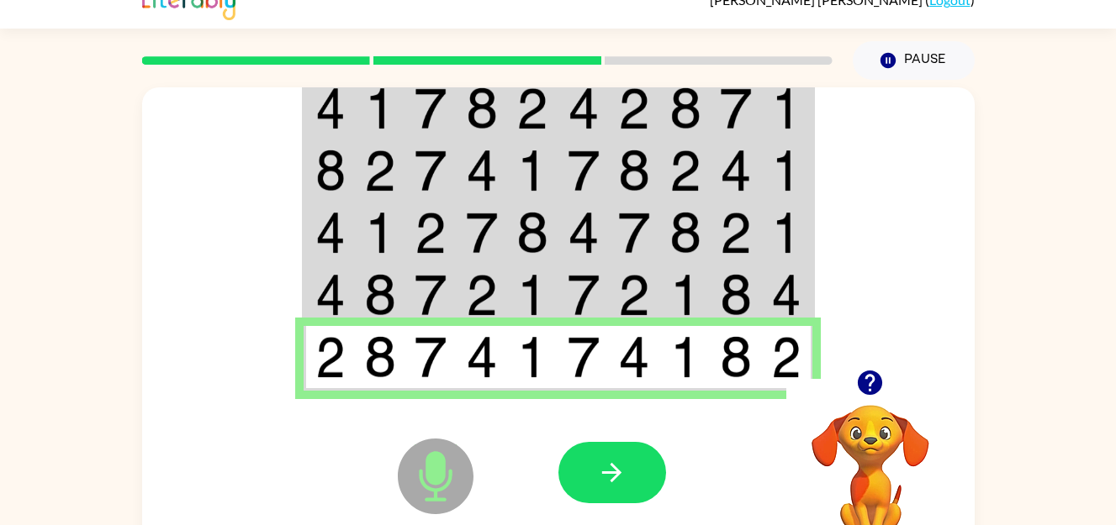
scroll to position [21, 0]
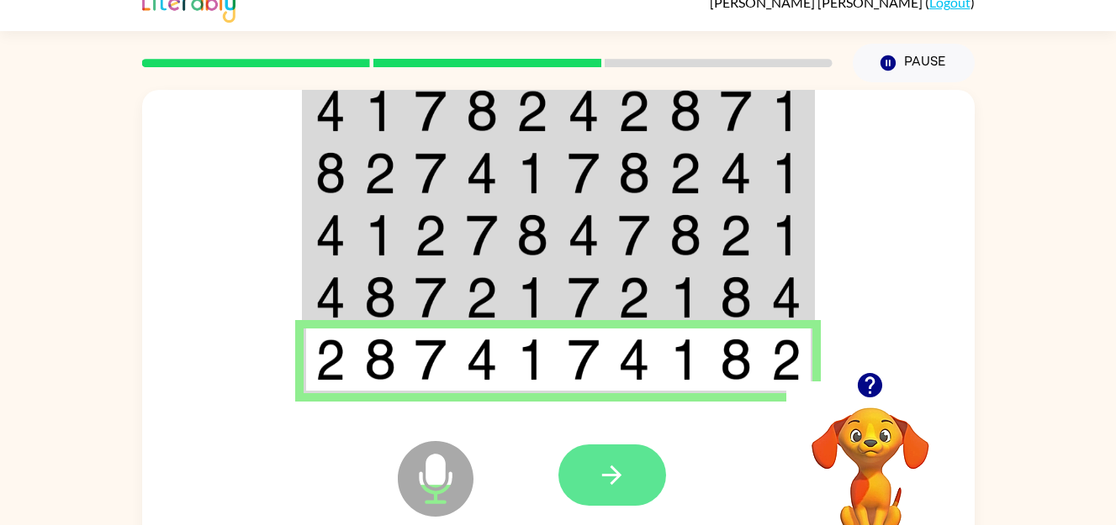
click at [593, 458] on button "button" at bounding box center [612, 475] width 108 height 61
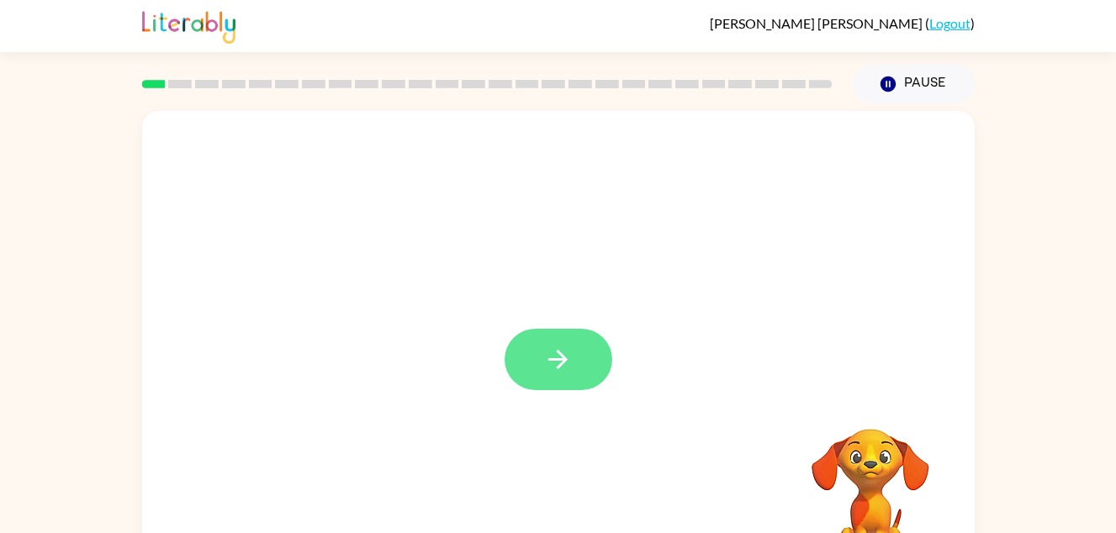
click at [555, 344] on button "button" at bounding box center [558, 359] width 108 height 61
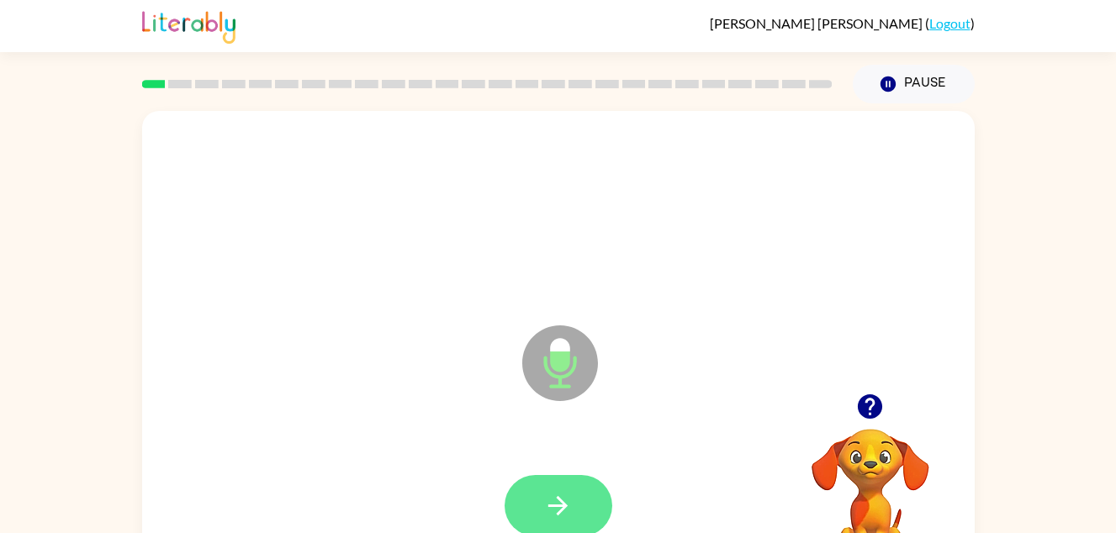
click at [587, 477] on button "button" at bounding box center [558, 505] width 108 height 61
click at [552, 477] on button "button" at bounding box center [558, 505] width 108 height 61
click at [554, 503] on icon "button" at bounding box center [557, 505] width 29 height 29
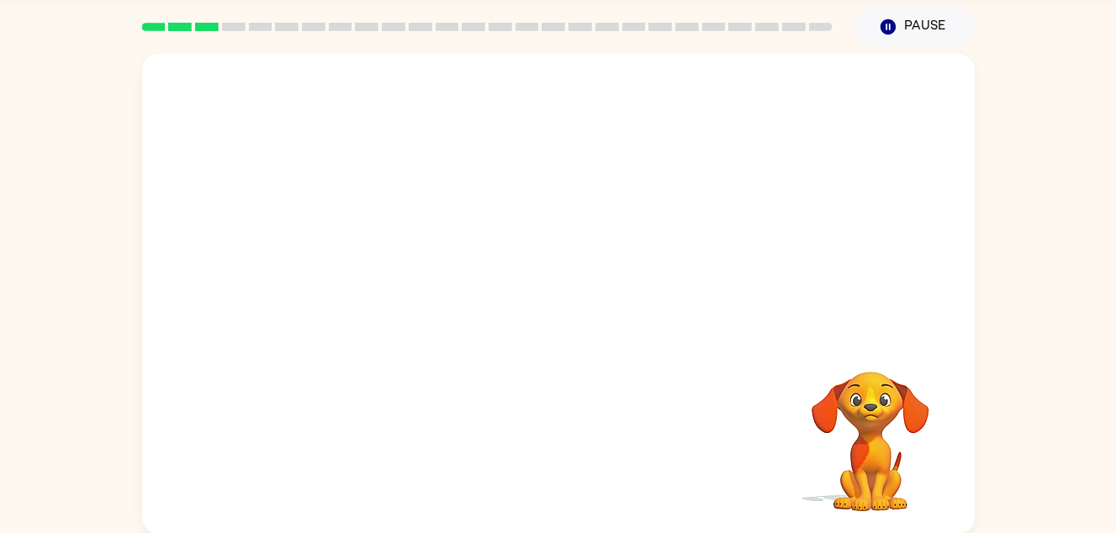
scroll to position [58, 0]
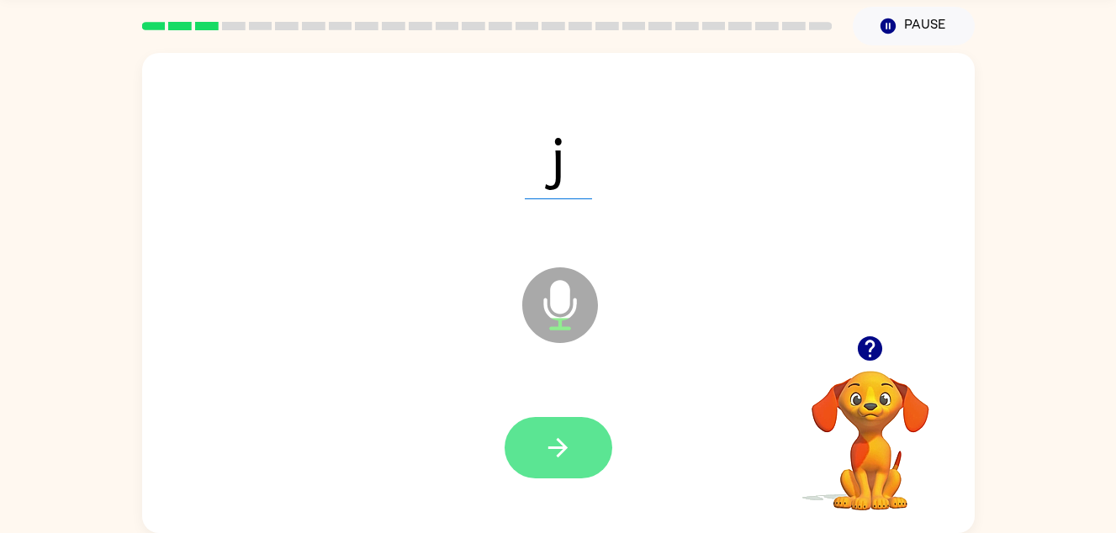
click at [554, 427] on button "button" at bounding box center [558, 447] width 108 height 61
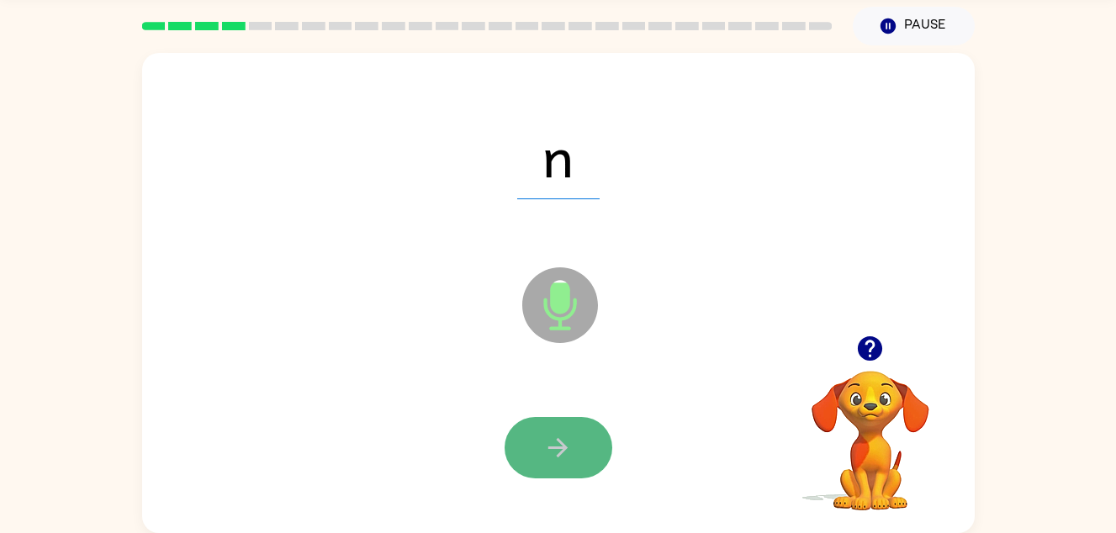
click at [570, 456] on icon "button" at bounding box center [557, 447] width 29 height 29
click at [548, 456] on icon "button" at bounding box center [557, 447] width 29 height 29
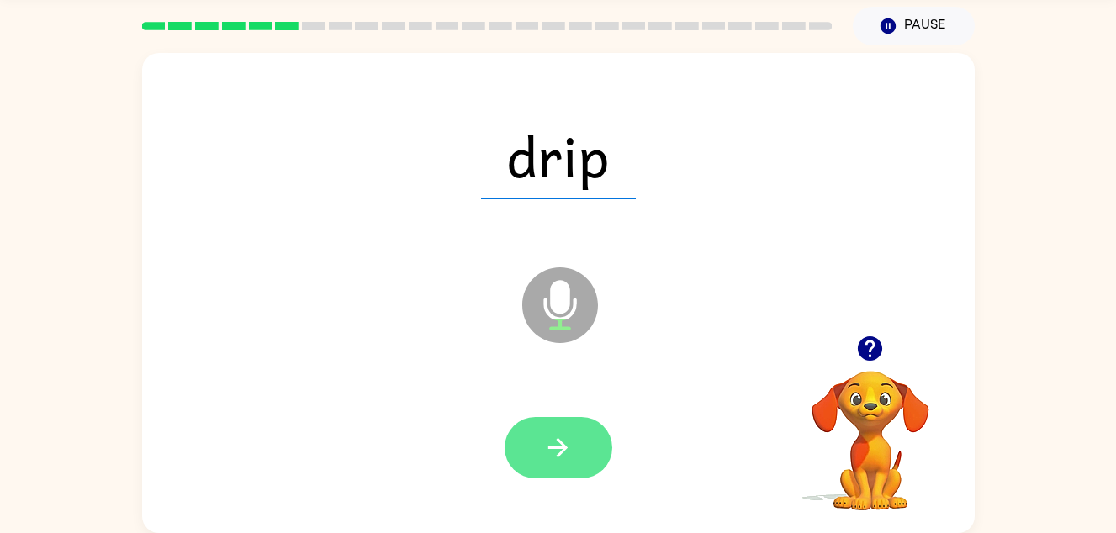
click at [551, 458] on icon "button" at bounding box center [557, 447] width 29 height 29
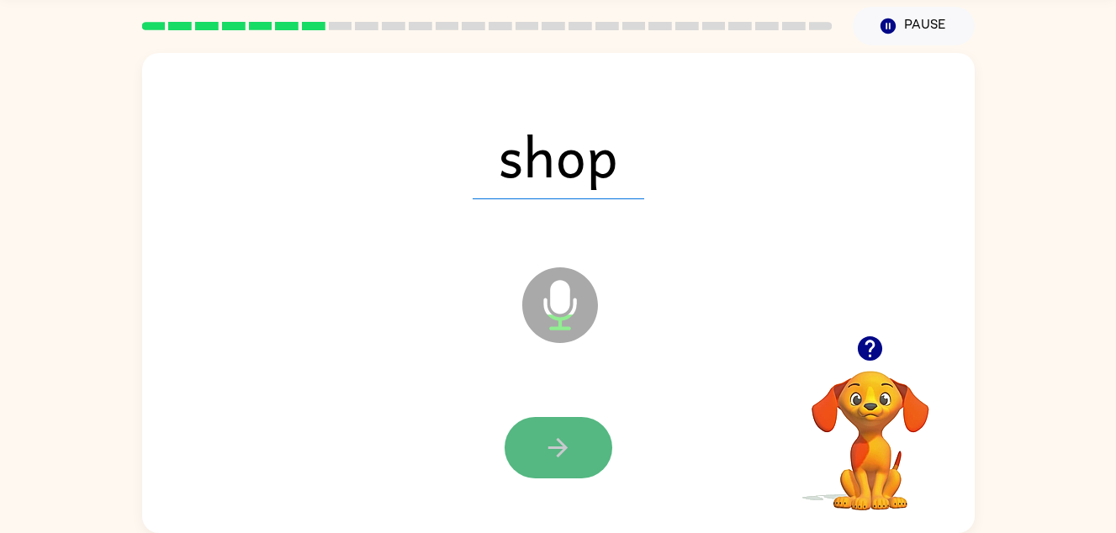
click at [561, 442] on icon "button" at bounding box center [557, 447] width 19 height 19
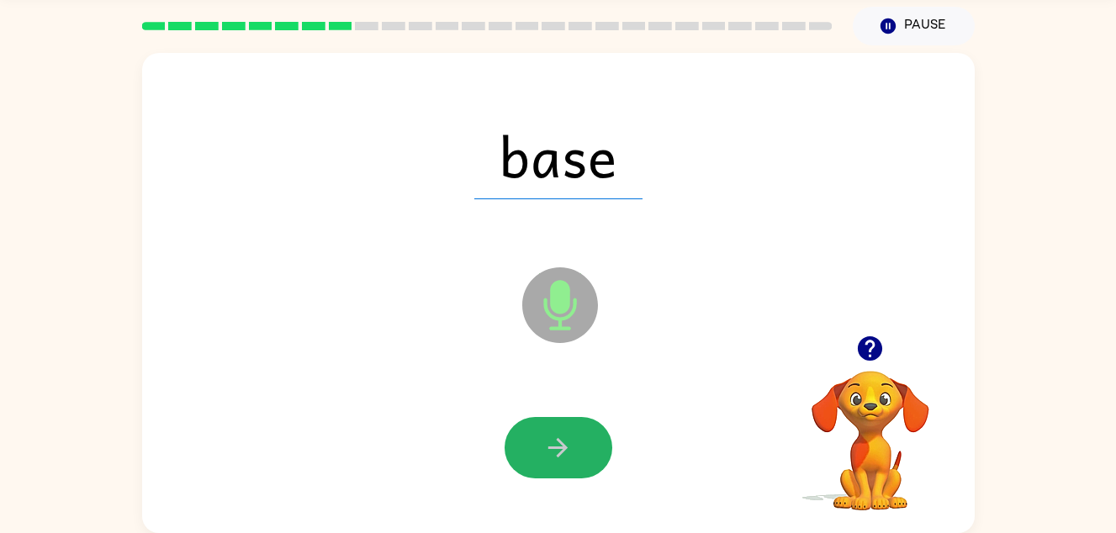
scroll to position [49, 0]
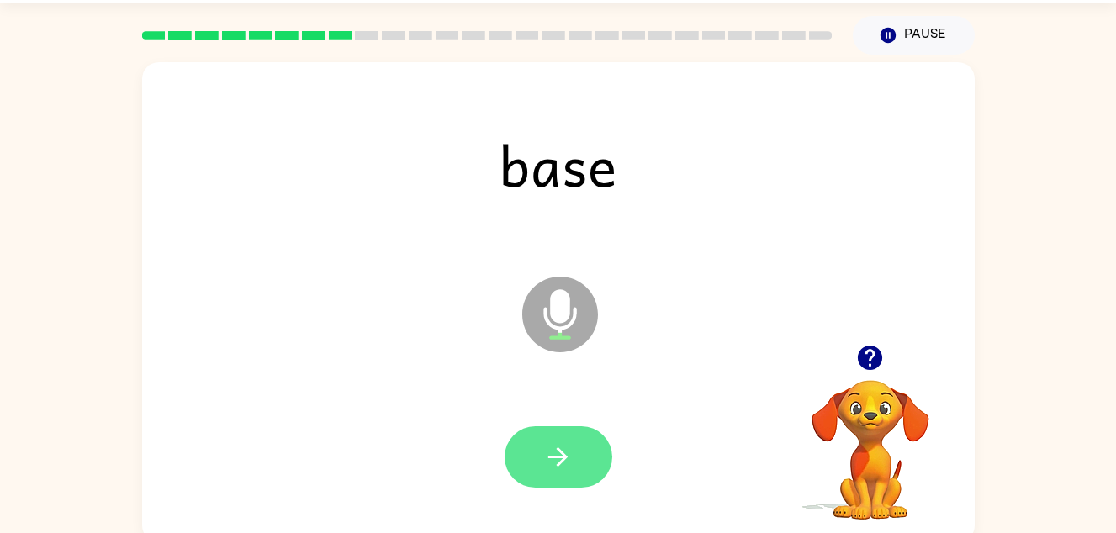
click at [562, 464] on icon "button" at bounding box center [557, 456] width 29 height 29
click at [555, 454] on icon "button" at bounding box center [557, 456] width 29 height 29
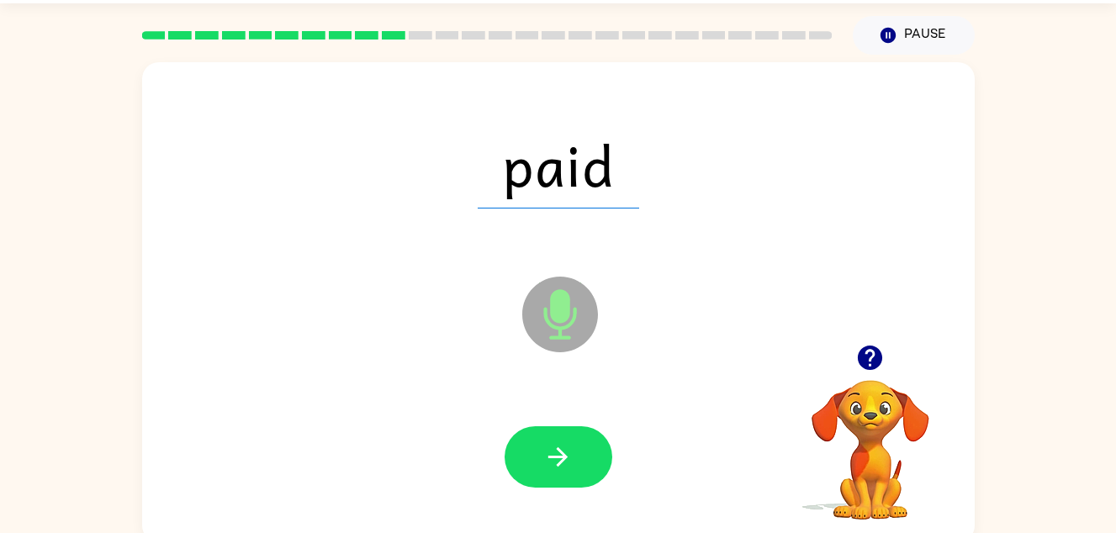
scroll to position [43, 0]
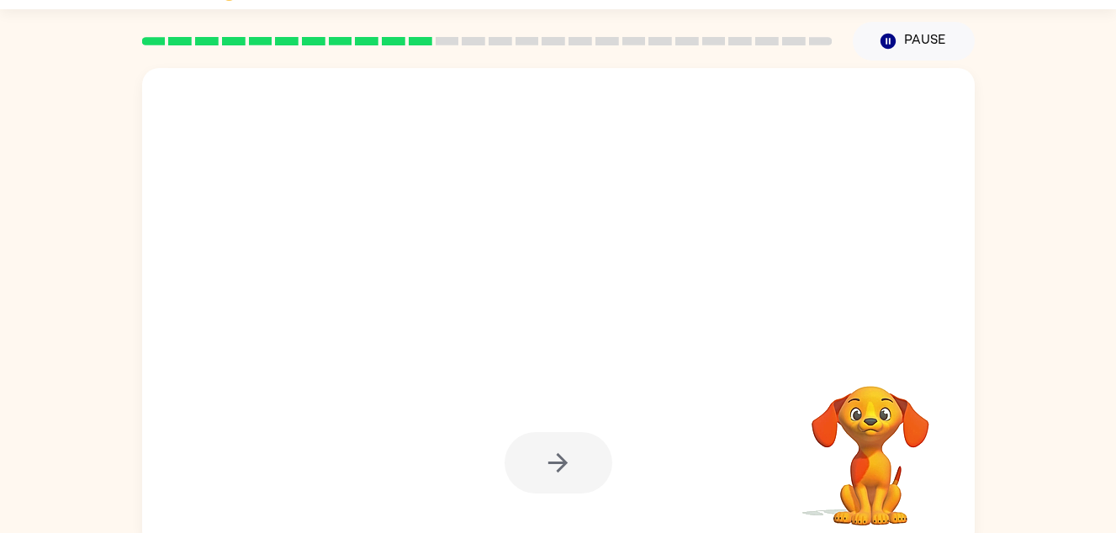
click at [564, 443] on div at bounding box center [558, 462] width 108 height 61
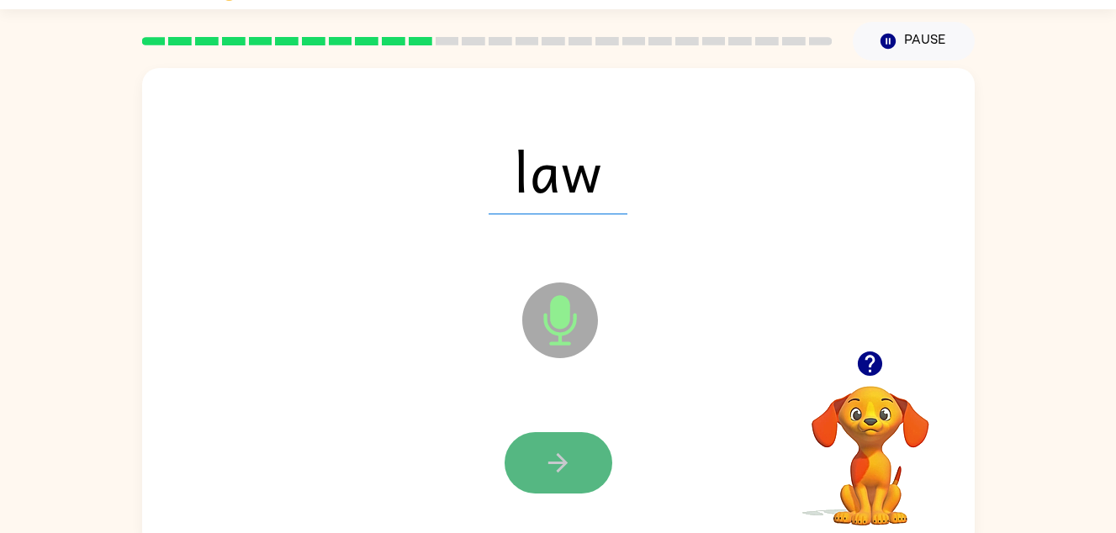
click at [546, 456] on icon "button" at bounding box center [557, 462] width 29 height 29
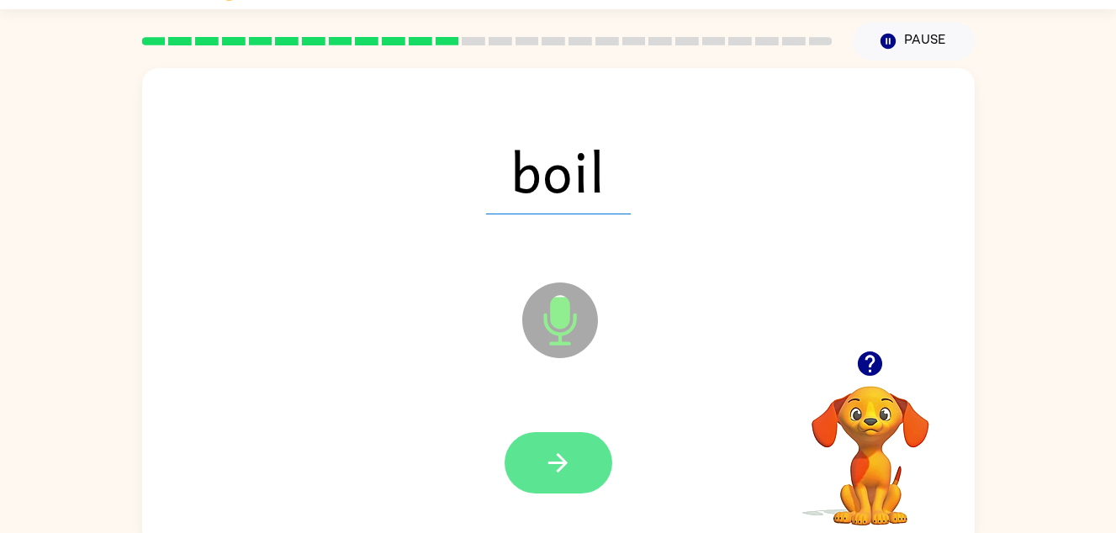
click at [583, 448] on button "button" at bounding box center [558, 462] width 108 height 61
click at [586, 465] on button "button" at bounding box center [558, 462] width 108 height 61
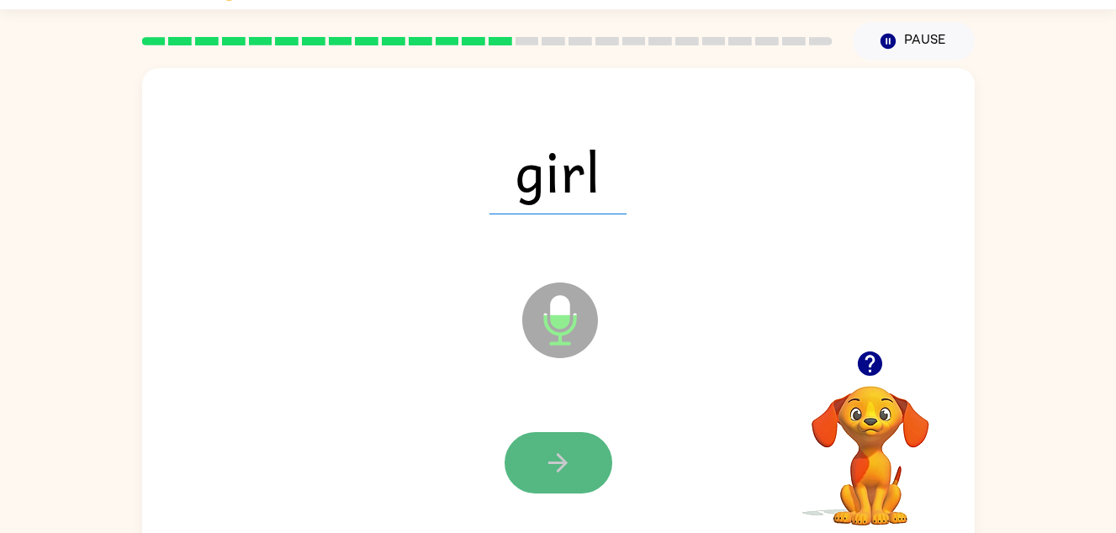
click at [532, 451] on button "button" at bounding box center [558, 462] width 108 height 61
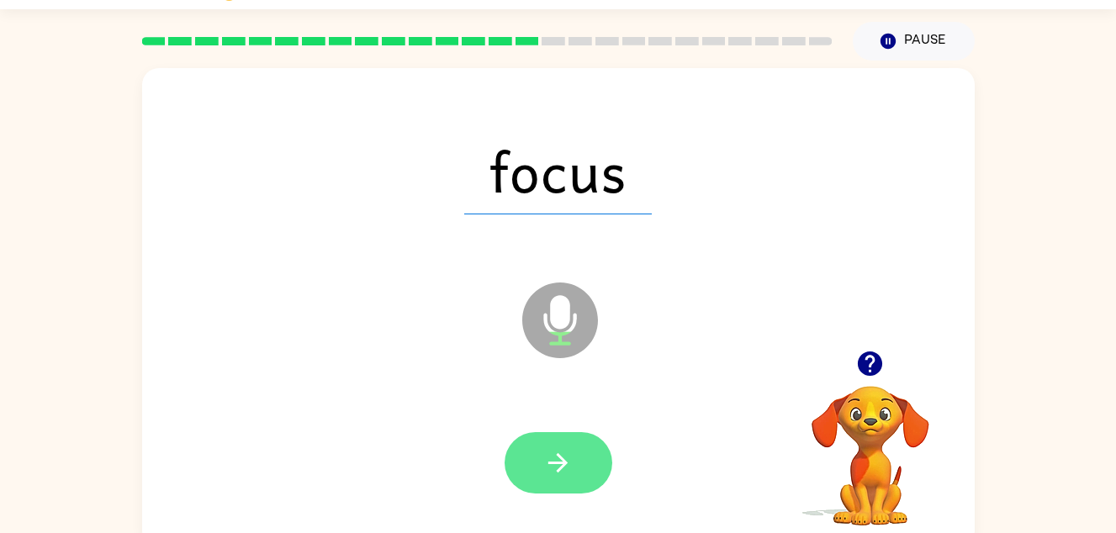
click at [533, 448] on button "button" at bounding box center [558, 462] width 108 height 61
click at [562, 468] on icon "button" at bounding box center [557, 462] width 19 height 19
click at [551, 456] on icon "button" at bounding box center [557, 462] width 29 height 29
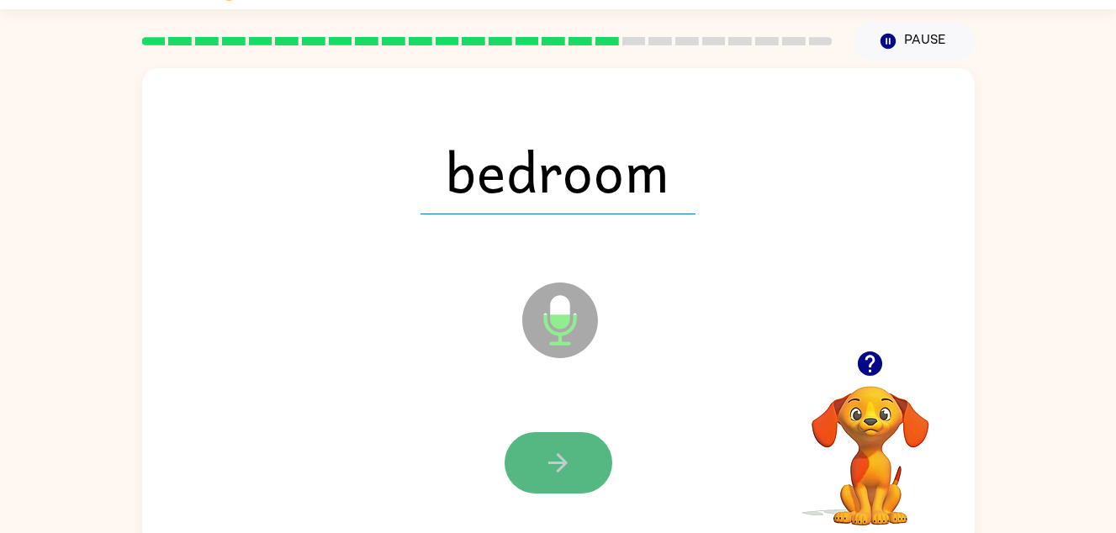
click at [567, 472] on icon "button" at bounding box center [557, 462] width 29 height 29
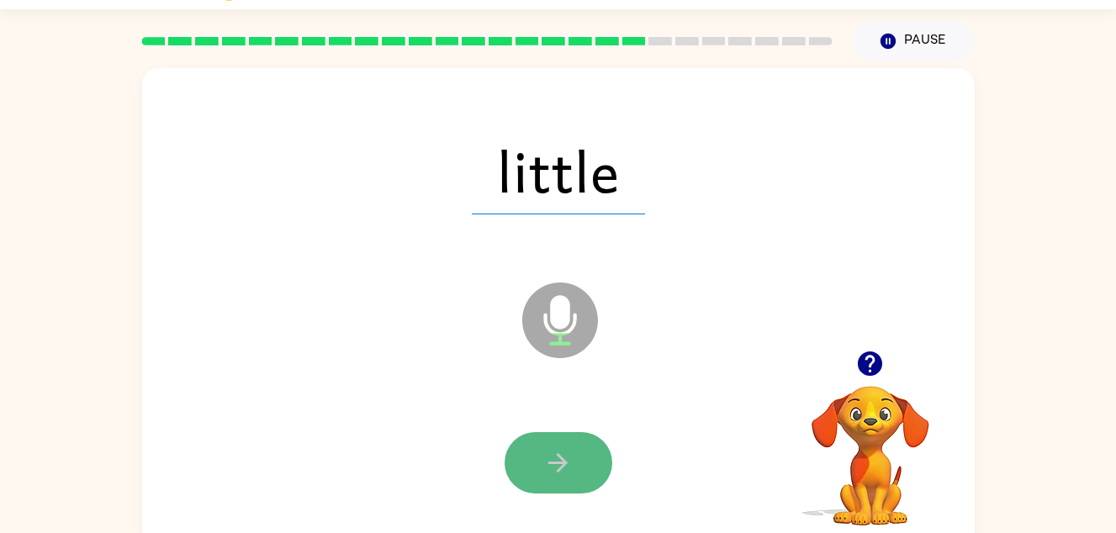
click at [536, 434] on button "button" at bounding box center [558, 462] width 108 height 61
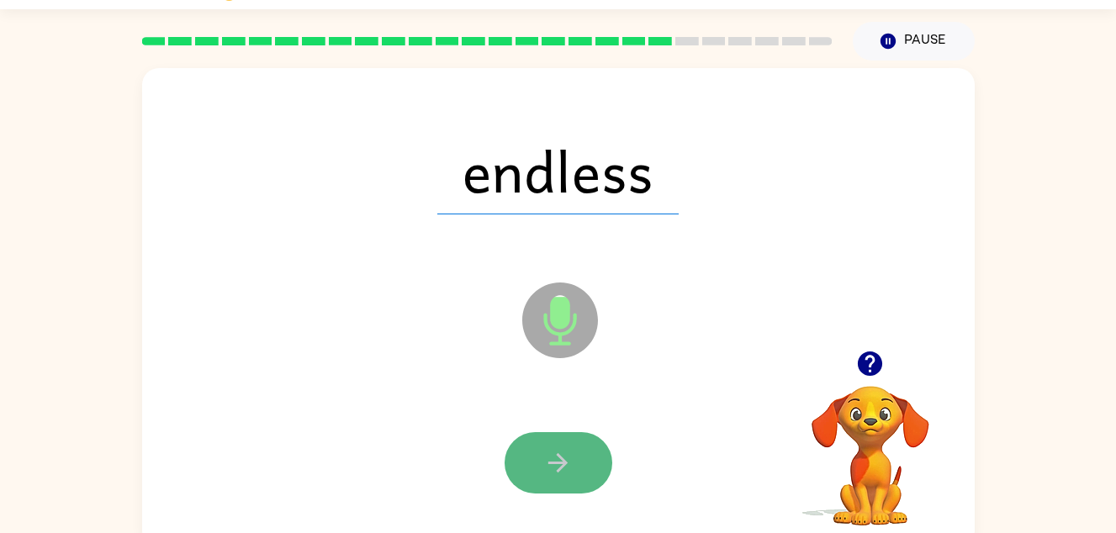
click at [558, 464] on icon "button" at bounding box center [557, 462] width 29 height 29
click at [551, 449] on icon "button" at bounding box center [557, 462] width 29 height 29
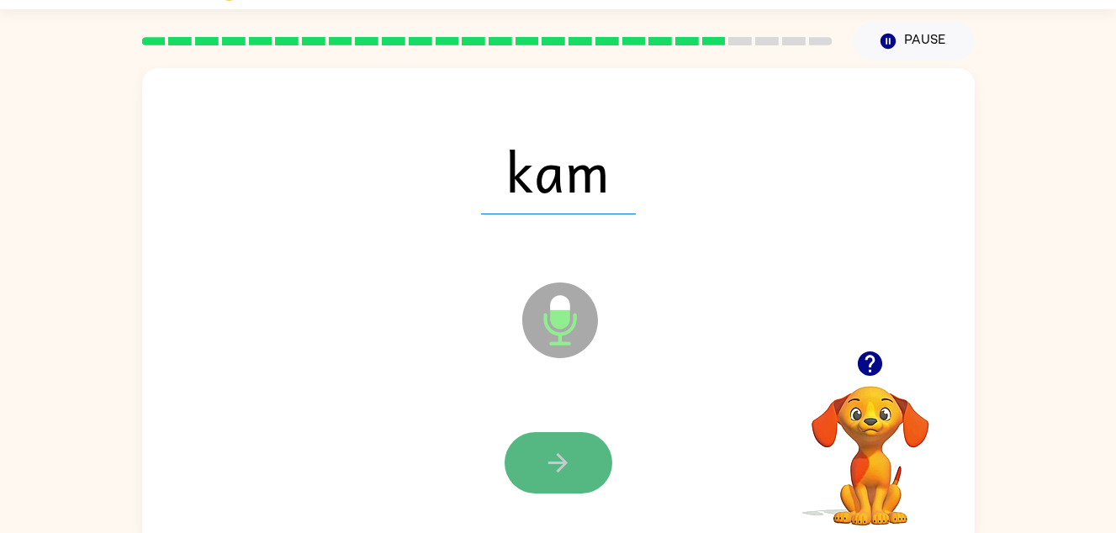
click at [552, 458] on icon "button" at bounding box center [557, 462] width 29 height 29
click at [557, 456] on icon "button" at bounding box center [557, 462] width 19 height 19
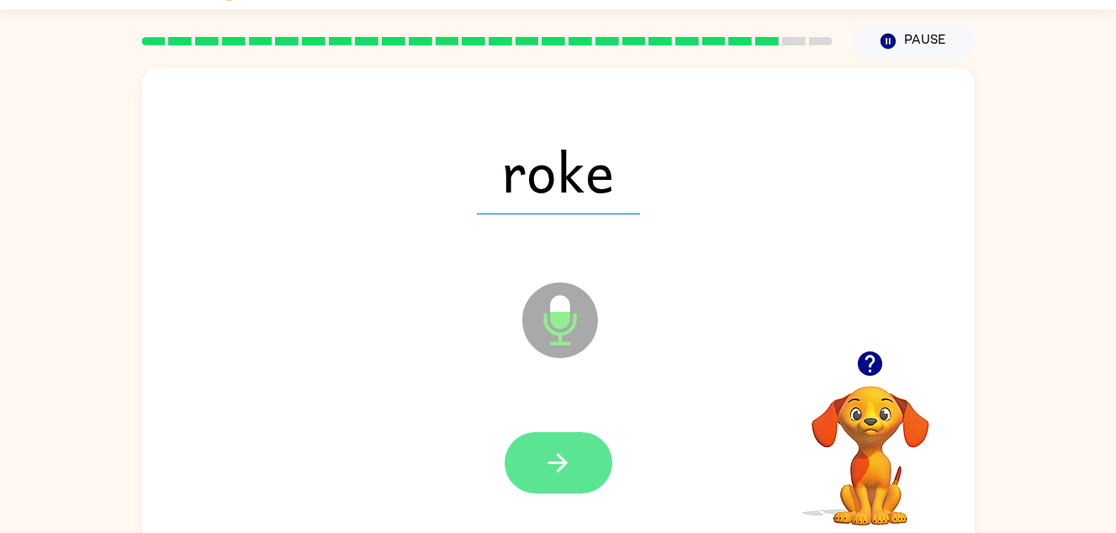
click at [562, 476] on icon "button" at bounding box center [557, 462] width 29 height 29
click at [564, 441] on button "button" at bounding box center [558, 462] width 108 height 61
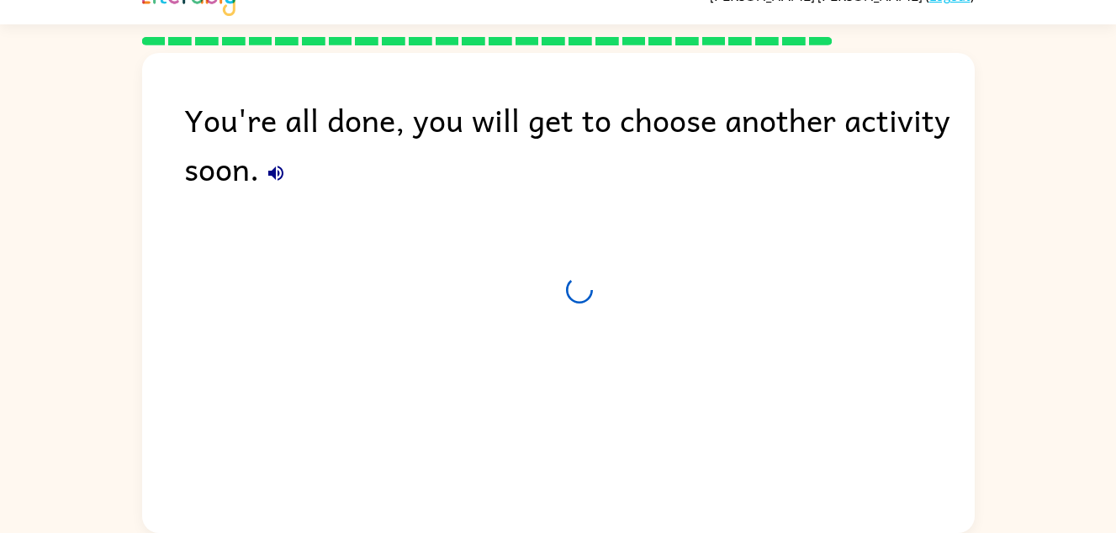
scroll to position [28, 0]
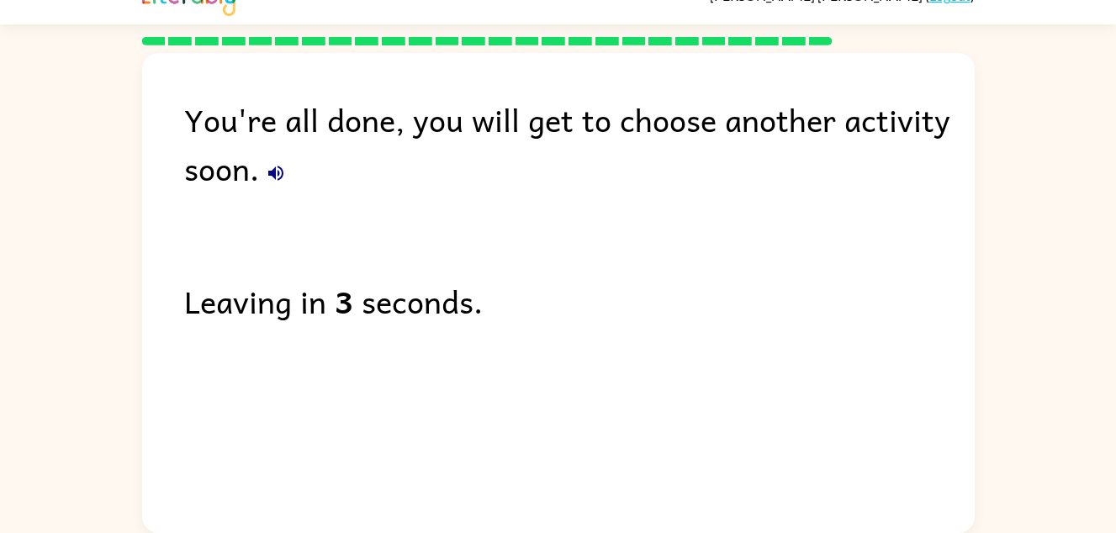
click at [270, 169] on icon "button" at bounding box center [276, 173] width 20 height 20
